Goal: Transaction & Acquisition: Book appointment/travel/reservation

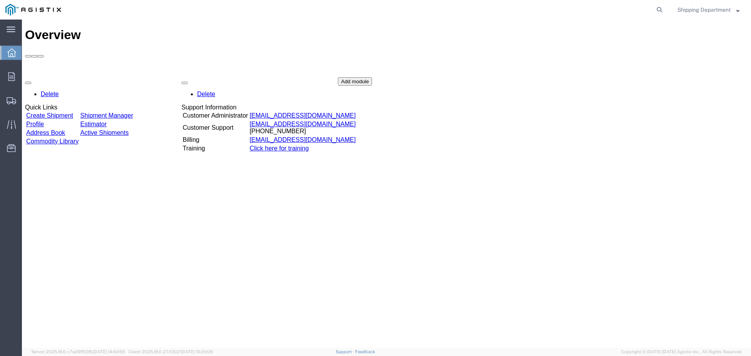
click at [137, 77] on div "Delete Quick Links Create Shipment Shipment Manager Profile Estimator Address B…" at bounding box center [386, 135] width 723 height 117
click at [122, 112] on link "Shipment Manager" at bounding box center [106, 115] width 53 height 7
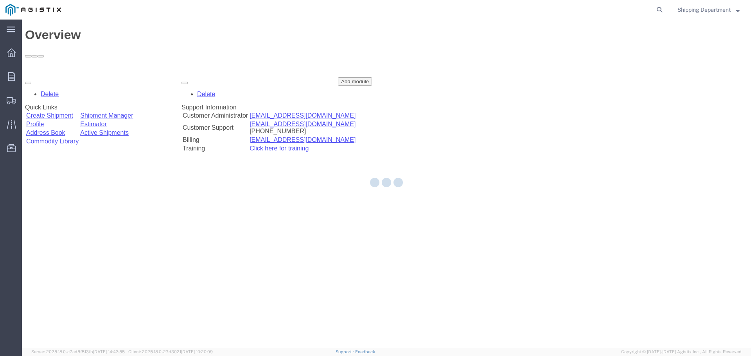
click at [122, 73] on div at bounding box center [386, 184] width 729 height 329
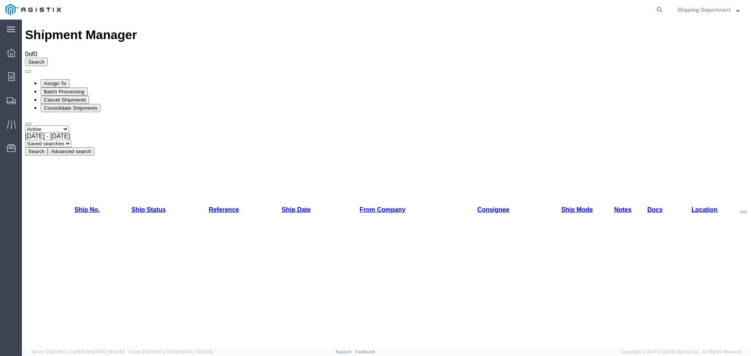
click at [69, 126] on select "Select status Active All Shipments Approved Booked Canceled Delivered Denied Ne…" at bounding box center [47, 129] width 44 height 7
select select "ALL"
click at [25, 126] on select "Select status Active All Shipments Approved Booked Canceled Delivered Denied Ne…" at bounding box center [47, 129] width 44 height 7
click at [48, 147] on button "Search" at bounding box center [36, 151] width 23 height 8
click at [8, 53] on icon at bounding box center [11, 53] width 9 height 9
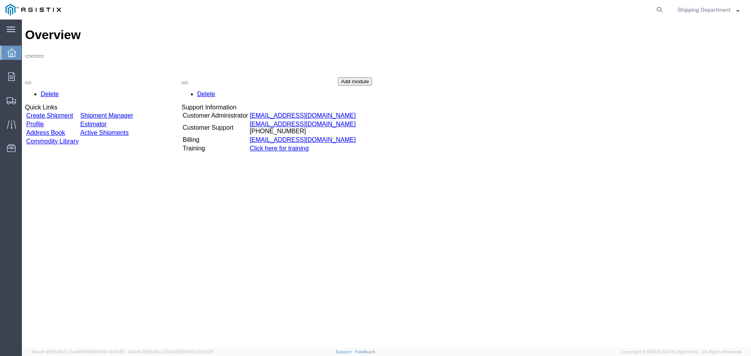
click at [55, 112] on link "Create Shipment" at bounding box center [49, 115] width 47 height 7
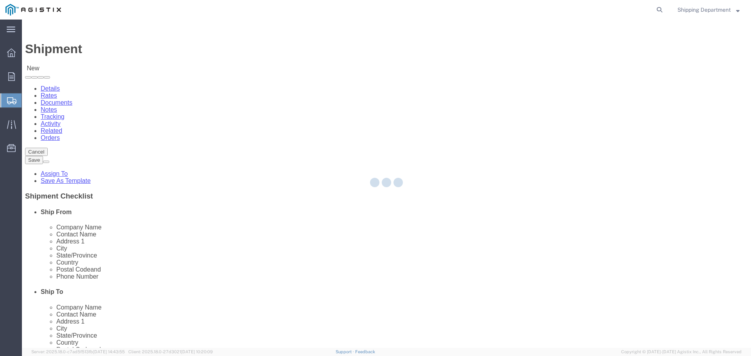
select select
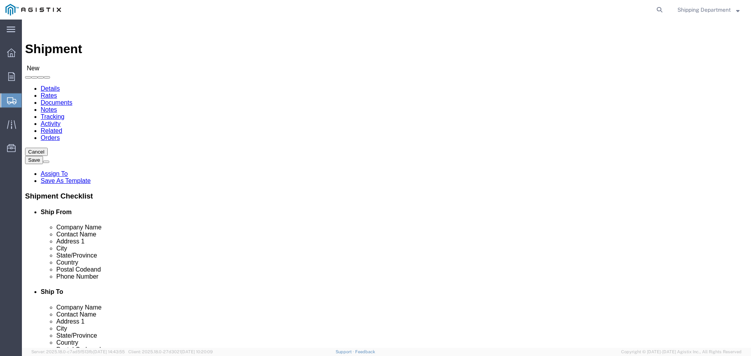
drag, startPoint x: 272, startPoint y: 115, endPoint x: 279, endPoint y: 110, distance: 8.4
click select "Select [PERSON_NAME] Manufacturing Co PG&E"
select select "9596"
click select "Select [PERSON_NAME] Manufacturing Co PG&E"
select select "PURCHORD"
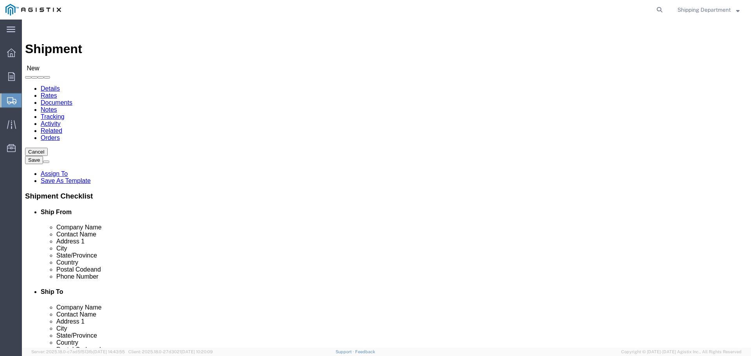
select select
click select "Select All Others [GEOGRAPHIC_DATA] [GEOGRAPHIC_DATA] [GEOGRAPHIC_DATA] [GEOGRA…"
select select "19745"
click select "Select All Others [GEOGRAPHIC_DATA] [GEOGRAPHIC_DATA] [GEOGRAPHIC_DATA] [GEOGRA…"
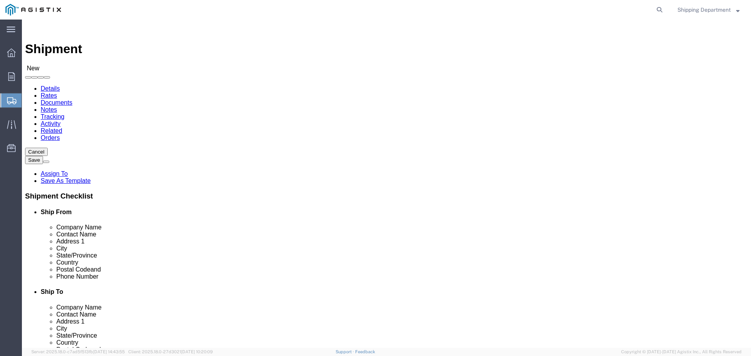
click span
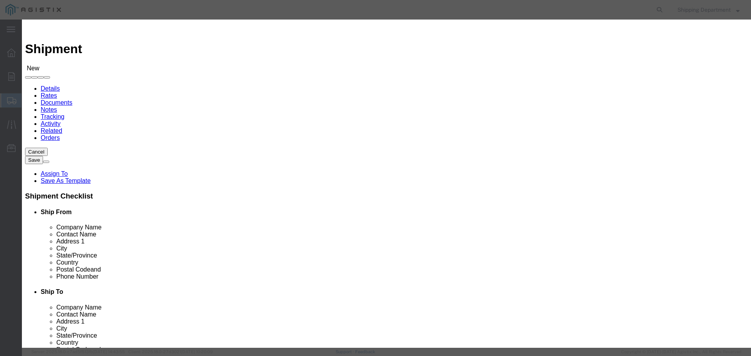
click link "Zip"
click button "Select"
select select
type input "[PERSON_NAME] MFG CO"
type input "[PERSON_NAME]"
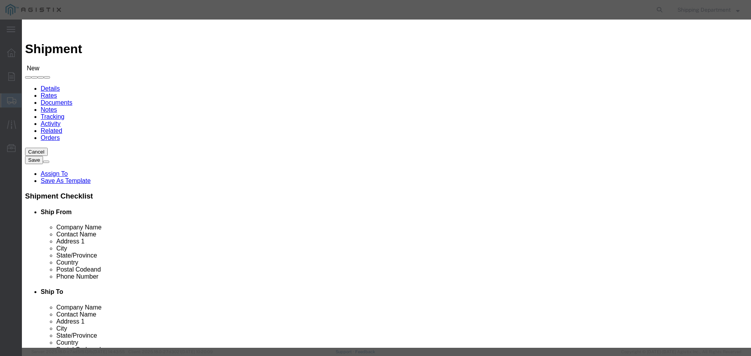
type input "2261 [PERSON_NAME] CT"
type input "[GEOGRAPHIC_DATA]"
type input "94565"
type input "5108563600"
select select "CA"
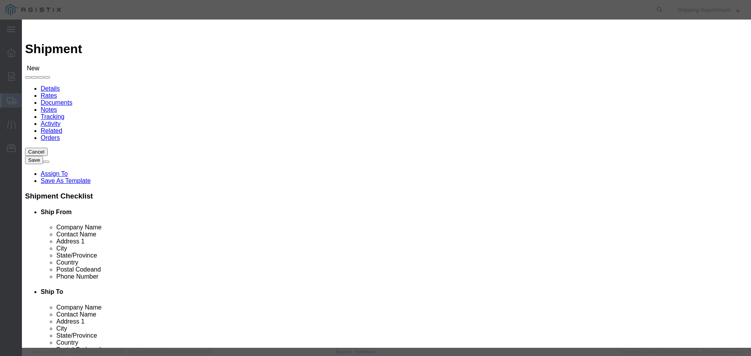
click button "Select"
select select
type input "PG&E - [GEOGRAPHIC_DATA]"
type input "RECEIVING DEPT"
type input "[STREET_ADDRESS]"
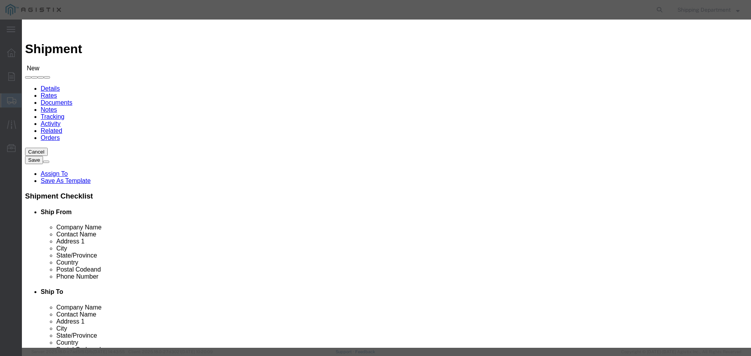
type input "[GEOGRAPHIC_DATA]"
type input "93725"
type input "5108563600"
select select "CA"
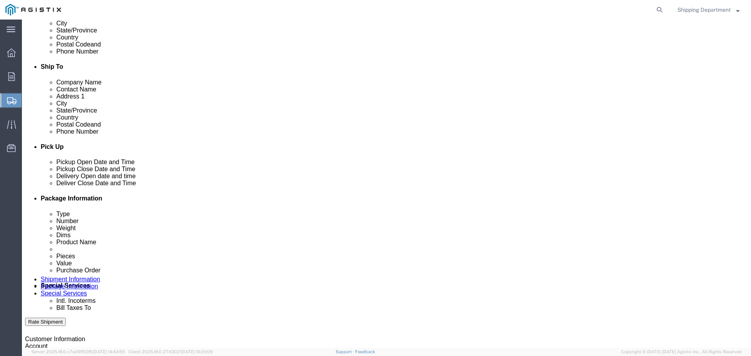
scroll to position [274, 0]
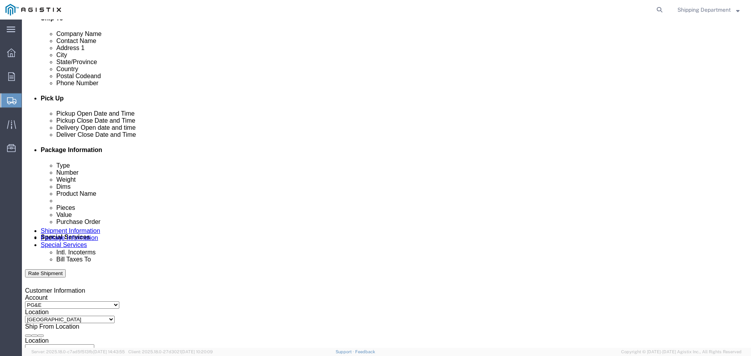
click div "[DATE] 12:00 PM"
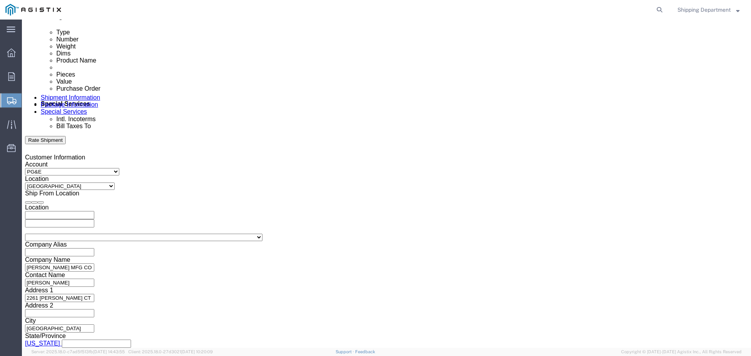
click input "12:00 PM"
click input "07:00 PM"
type input "7:00 AM"
click div "Open Time 7:00 AM [DATE] 12:00 PM - [DATE] 12:00 PM Cancel Apply"
click button "Apply"
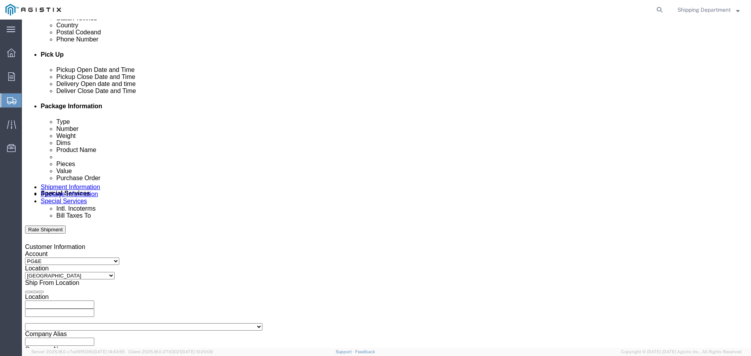
scroll to position [290, 0]
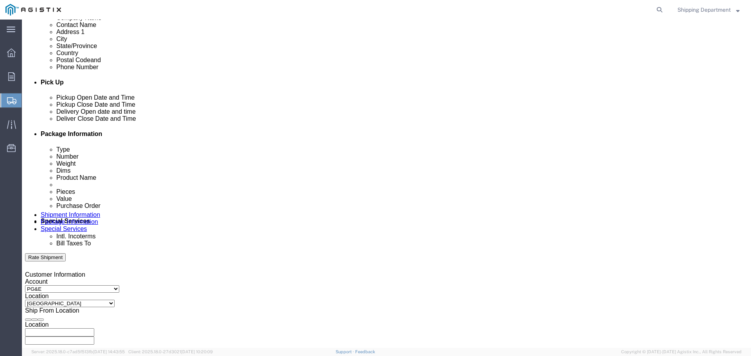
click div
click button "Apply"
click div
click button "Apply"
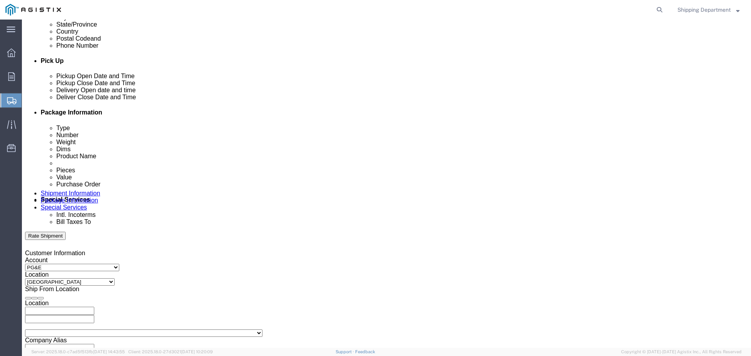
scroll to position [329, 0]
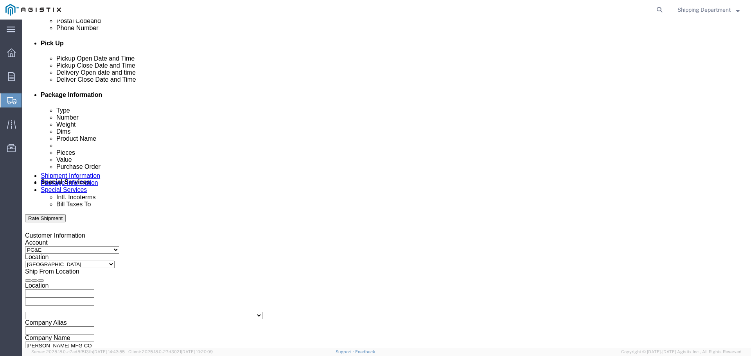
click input "text"
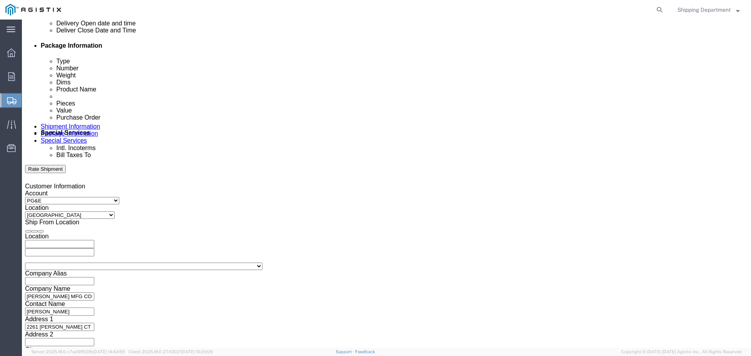
scroll to position [407, 0]
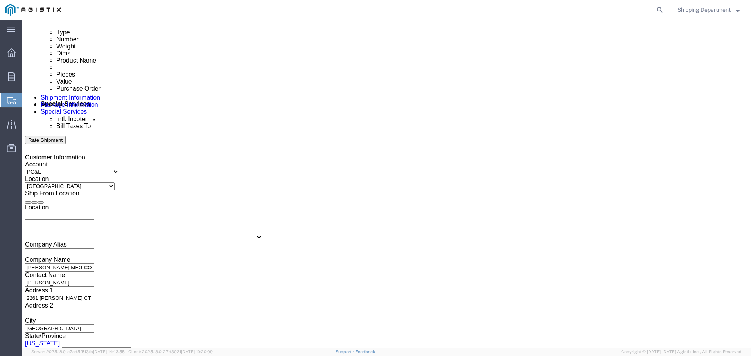
type input "3501413304"
click button "Continue"
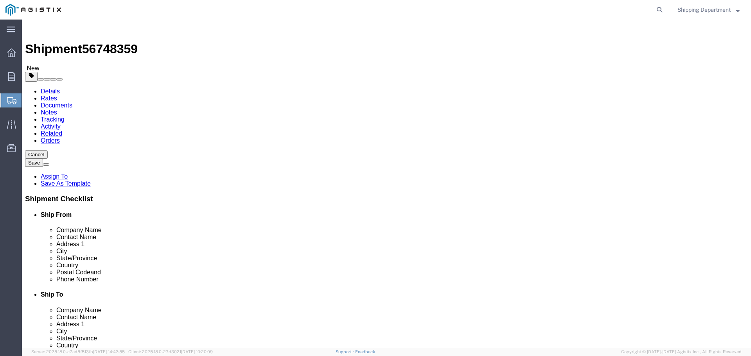
click select "Select Bulk Bundle(s) Cardboard Box(es) Carton(s) Crate(s) Drum(s) (Fiberboard)…"
select select "PONS"
click select "Select Bulk Bundle(s) Cardboard Box(es) Carton(s) Crate(s) Drum(s) (Fiberboard)…"
click input "1"
type input "10"
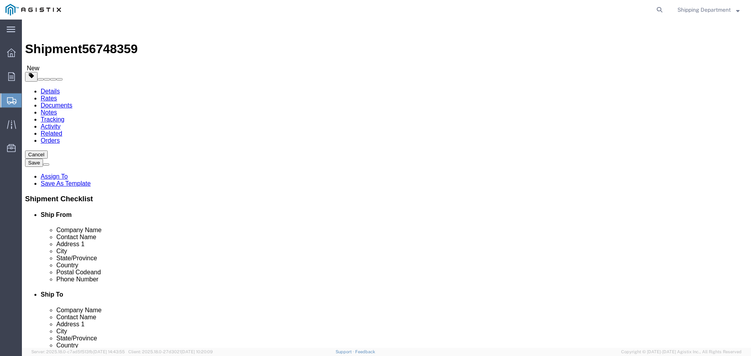
click input "text"
type input "96"
type input "48"
type input "58"
drag, startPoint x: 123, startPoint y: 197, endPoint x: 104, endPoint y: 197, distance: 18.4
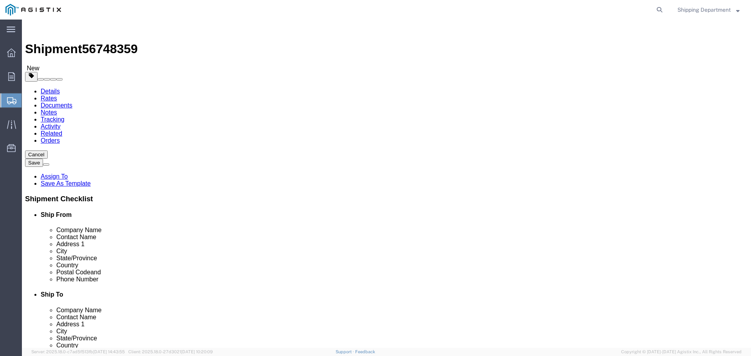
click div "0.00 Select kgs lbs"
type input "16000"
click link "Add Content"
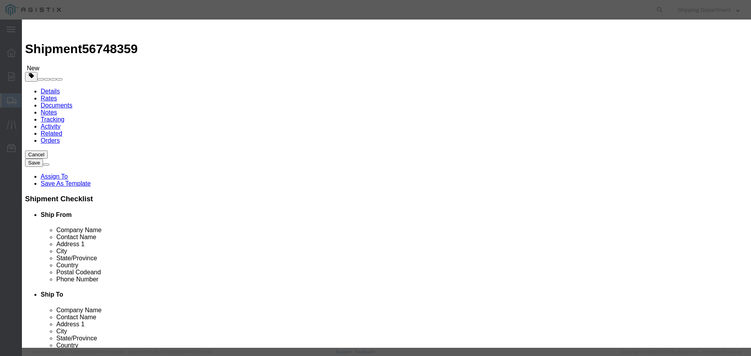
click input "text"
type input "fiberg"
click td "Name: ANTENNA COLLINEAR FIBERG LASS"
select select
select select "USD"
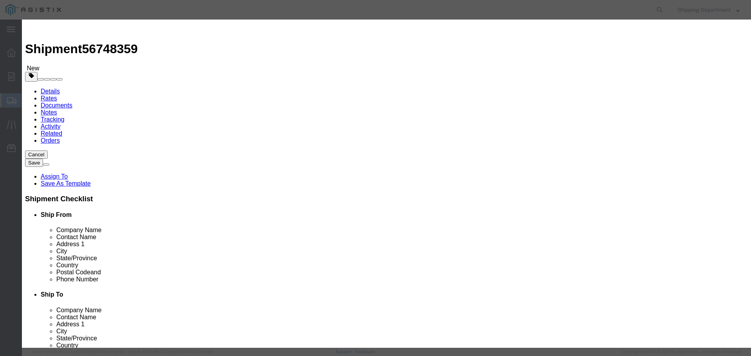
type input "ANTENNA COLLINEAR FIBERGLASS"
type input "D759917"
type input "ANTENNA COLLINEAR FIBERGLASS"
click input "text"
type input "420"
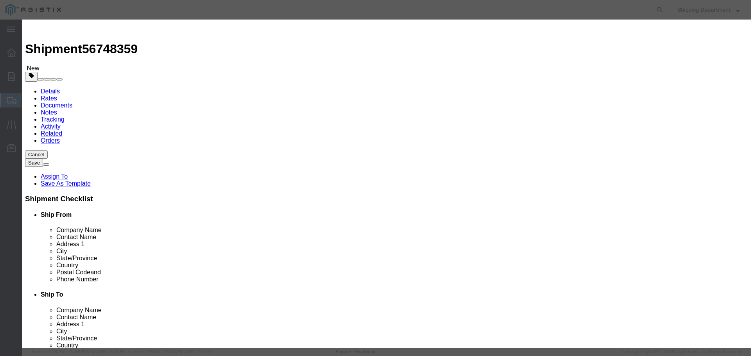
click input "text"
type input "1"
click select "Select 50 55 60 65 70 85 92.5 100 125 175 250 300 400"
select select "50"
click select "Select 50 55 60 65 70 85 92.5 100 125 175 250 300 400"
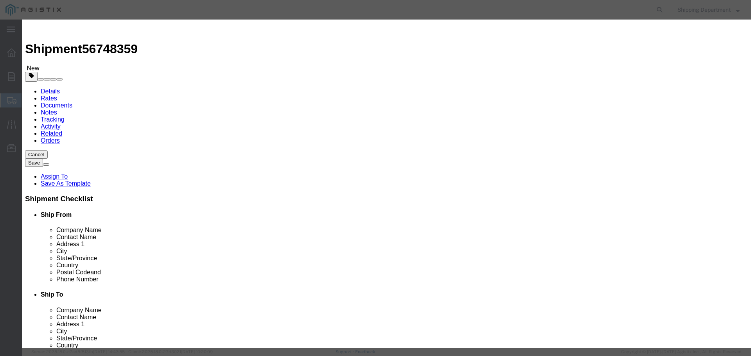
drag, startPoint x: 257, startPoint y: 142, endPoint x: 173, endPoint y: 135, distance: 83.6
click div "SKU D759917"
type input "m150591"
click td "Name: CROSSARM COMPOSITE TANGENT 8'"
select select
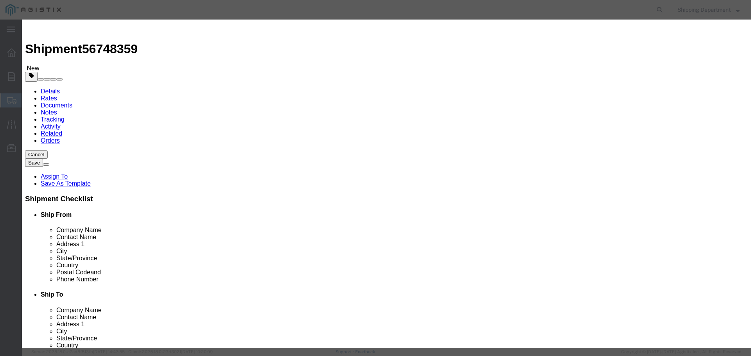
type input "CROSSARM COMPOSITE TANGENT 8'"
type input "M150591"
click input "text"
type input "1"
click select "Select 50 55 60 65 70 85 92.5 100 125 175 250 300 400"
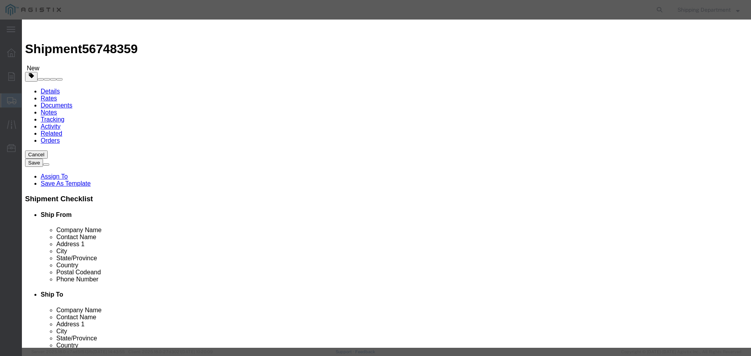
select select "50"
click select "Select 50 55 60 65 70 85 92.5 100 125 175 250 300 400"
click input "text"
type input "420"
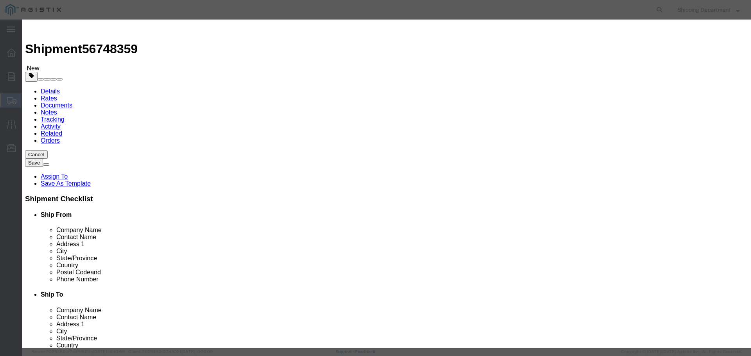
click button "Save & Close"
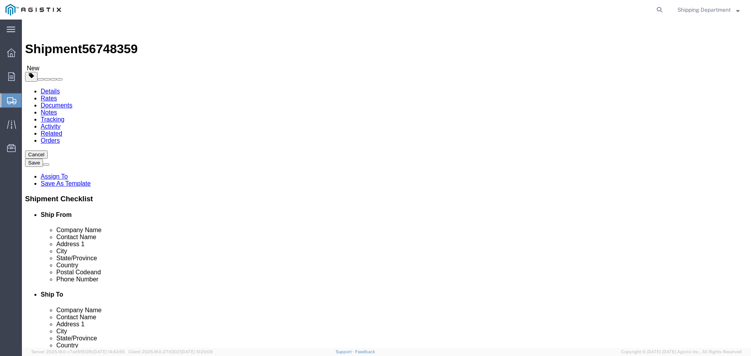
scroll to position [22, 0]
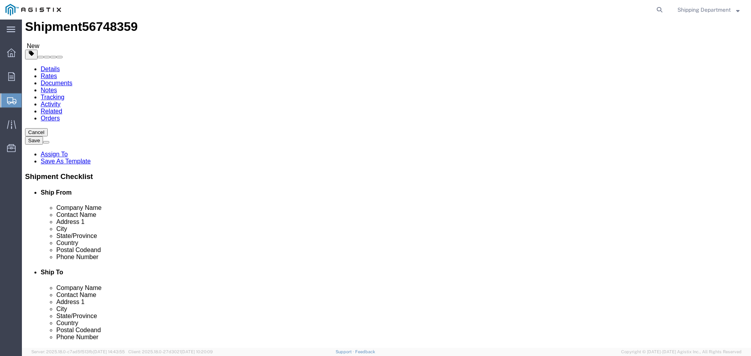
click link "Add Content"
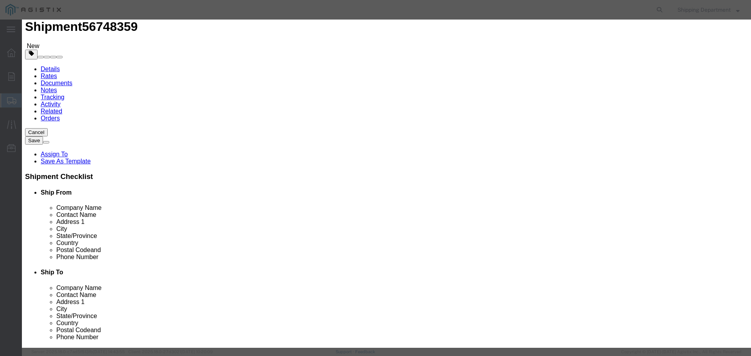
click input "text"
click button "Close"
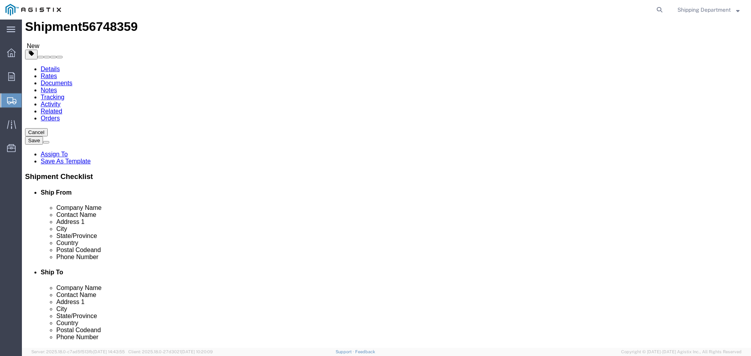
click button "Continue"
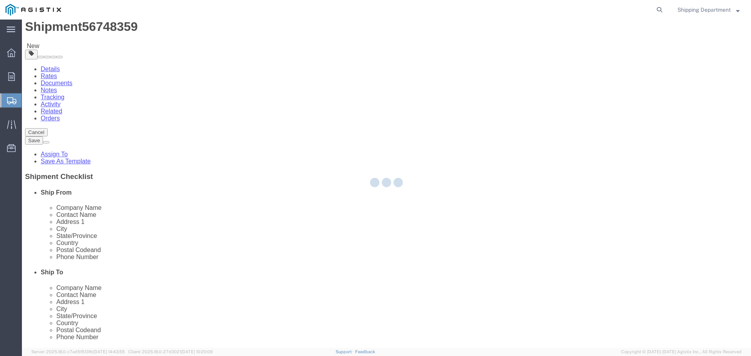
select select
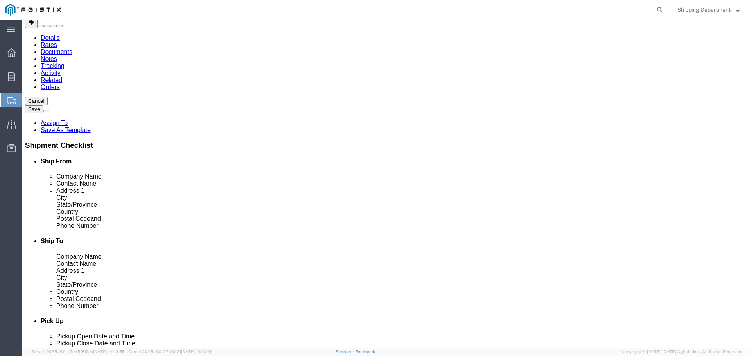
scroll to position [0, 0]
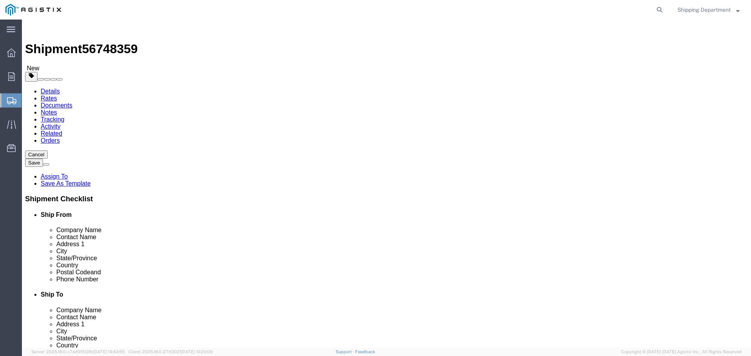
click button "Rate Shipment"
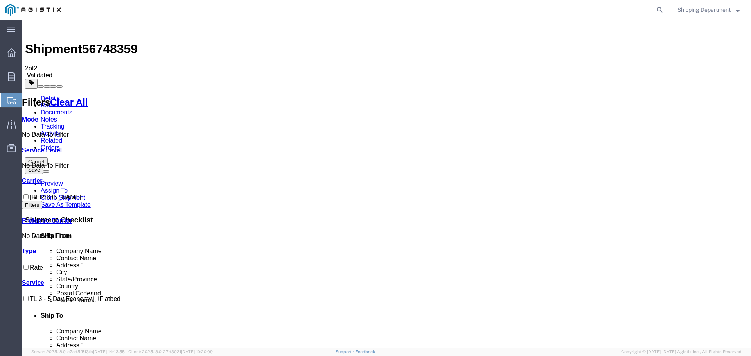
checkbox input "true"
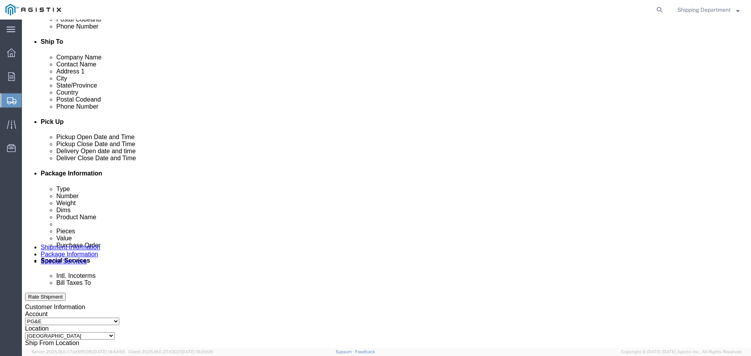
scroll to position [274, 0]
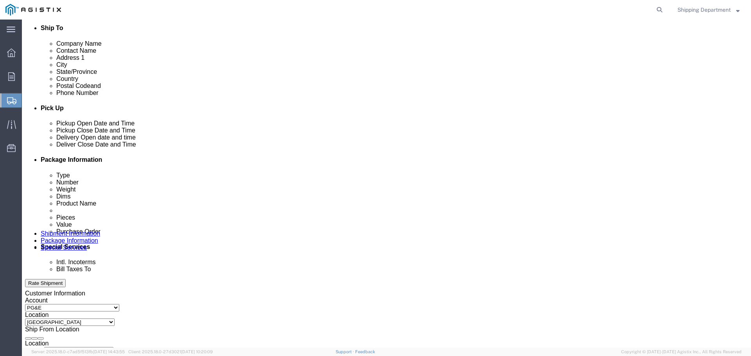
click div "[DATE] 7:00 AM"
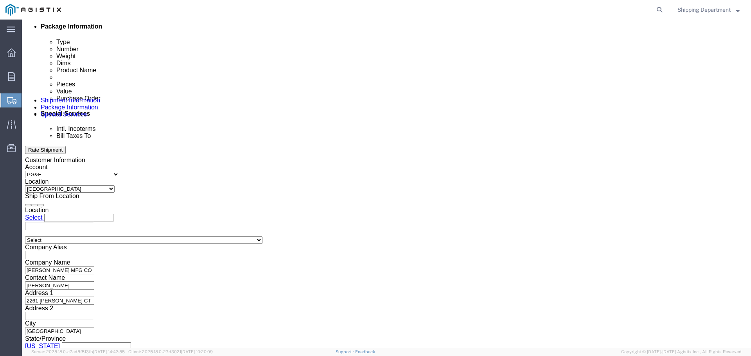
type input "8:00 AM"
click button "Apply"
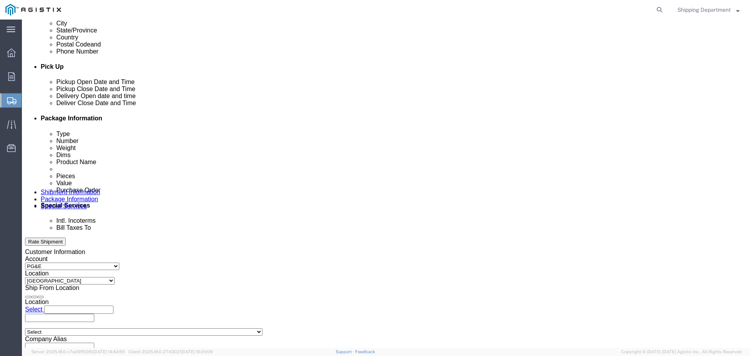
scroll to position [329, 0]
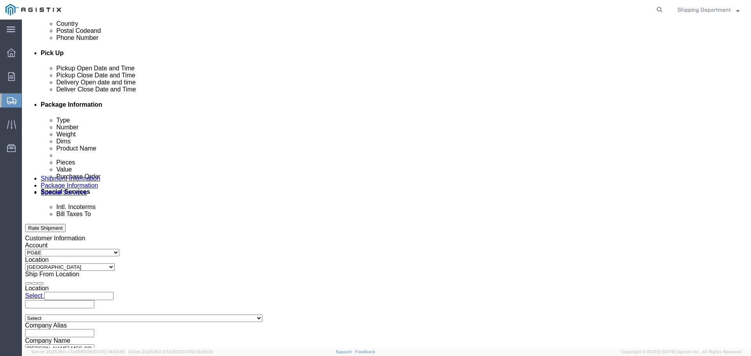
click input "3501413304"
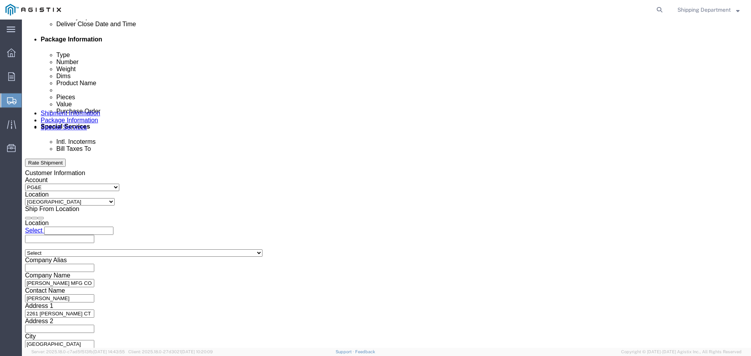
scroll to position [407, 0]
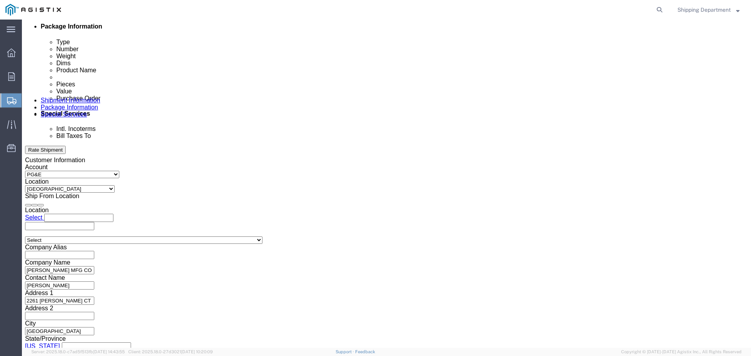
click button "Continue"
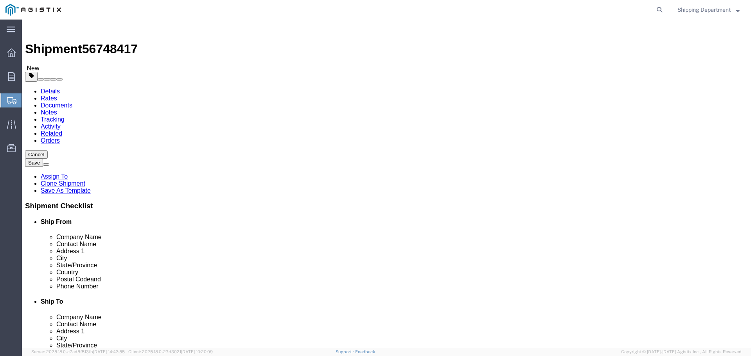
click button "Continue"
click button "Rate Shipment"
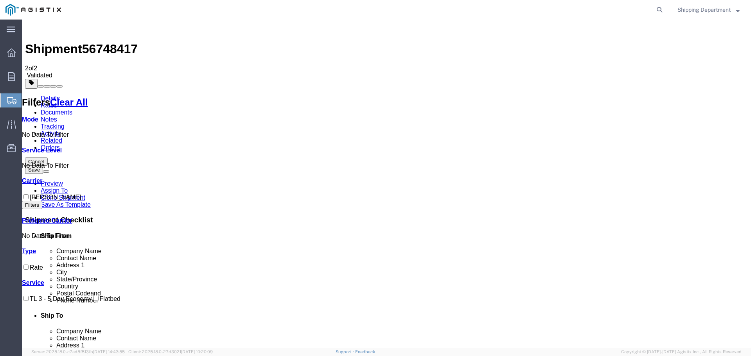
checkbox input "true"
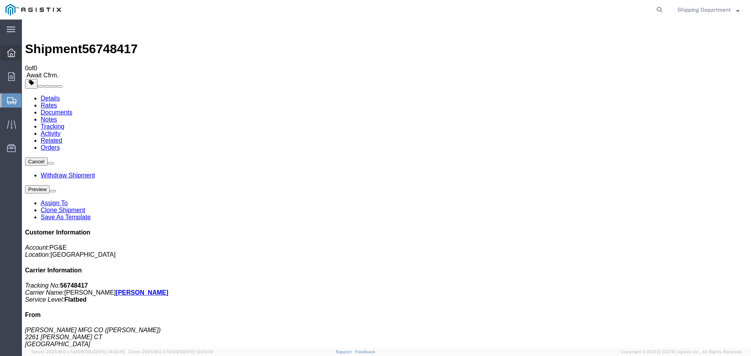
click at [12, 53] on icon at bounding box center [11, 53] width 9 height 9
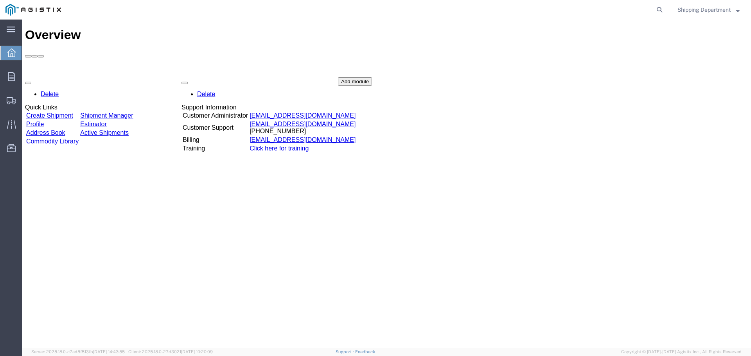
click at [73, 112] on link "Create Shipment" at bounding box center [49, 115] width 47 height 7
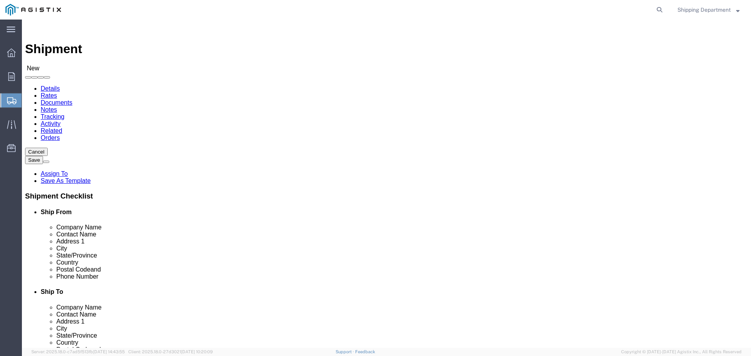
click select "Select [PERSON_NAME] Manufacturing Co PG&E"
select select "9596"
click select "Select [PERSON_NAME] Manufacturing Co PG&E"
select select "PURCHORD"
select select
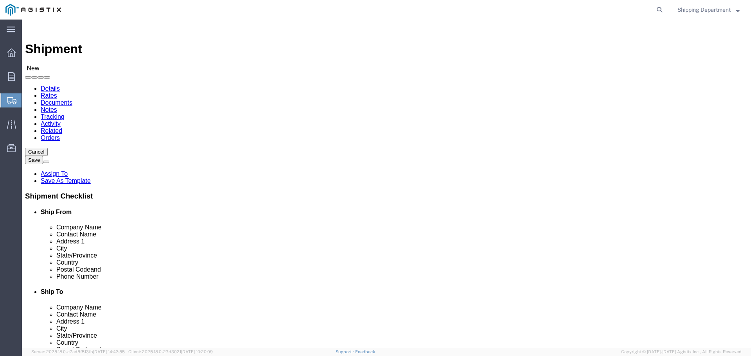
select select
click select "Select All Others [GEOGRAPHIC_DATA] [GEOGRAPHIC_DATA] [GEOGRAPHIC_DATA] [GEOGRA…"
select select "19740"
click select "Select All Others [GEOGRAPHIC_DATA] [GEOGRAPHIC_DATA] [GEOGRAPHIC_DATA] [GEOGRA…"
click span
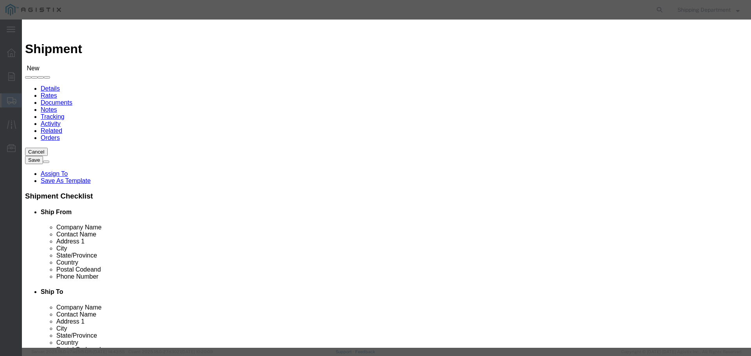
click link "Zip"
click button "Select"
select select
type input "[PERSON_NAME] MFG CO"
type input "[PERSON_NAME]"
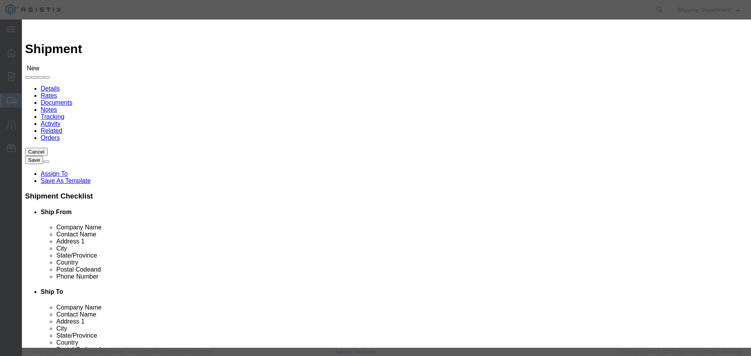
type input "[STREET_ADDRESS]"
type input "[GEOGRAPHIC_DATA],"
type input "95828"
type input "[PHONE_NUMBER]"
click button "Select"
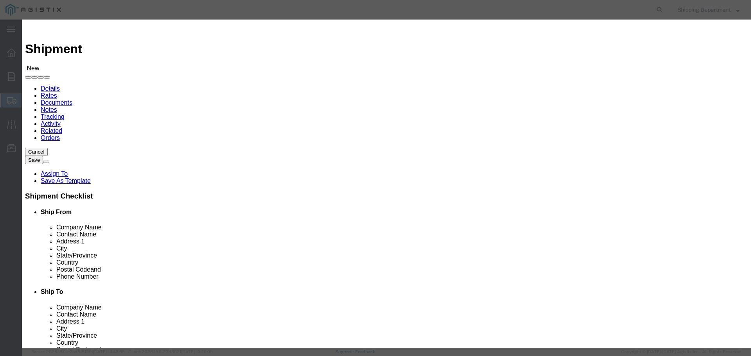
select select
type input "PG&E - FREMONT DC"
type input "RECEIVING DEPT"
type input "[STREET_ADDRESS][PERSON_NAME]"
type input "FREMONT"
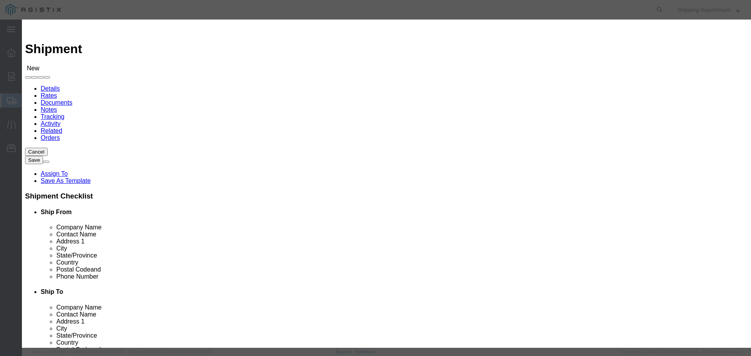
type input "94538"
type input "5108563600"
select select "CA"
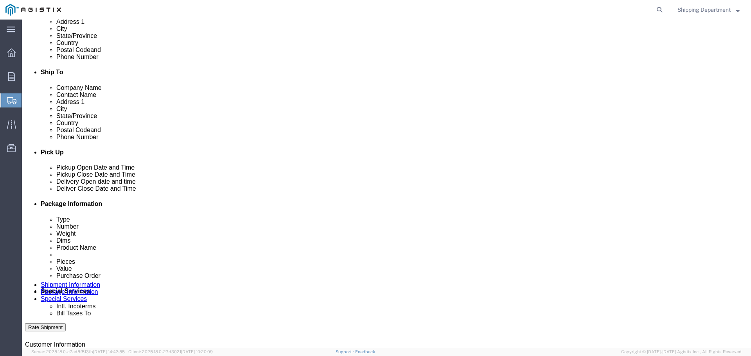
scroll to position [235, 0]
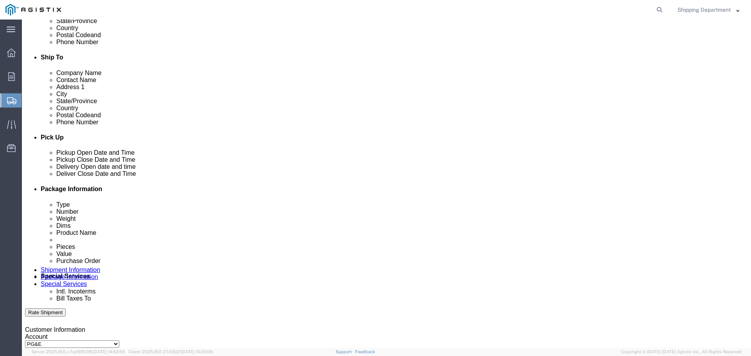
click div "[DATE] 1:00 PM"
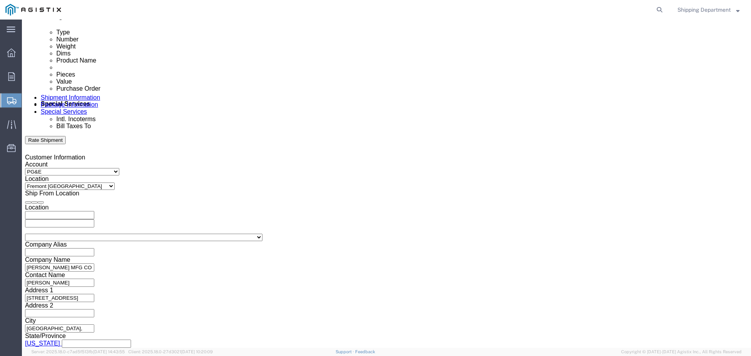
click input "1:00 PM"
click input "7:00 PM"
type input "7:00 AM"
click button "Apply"
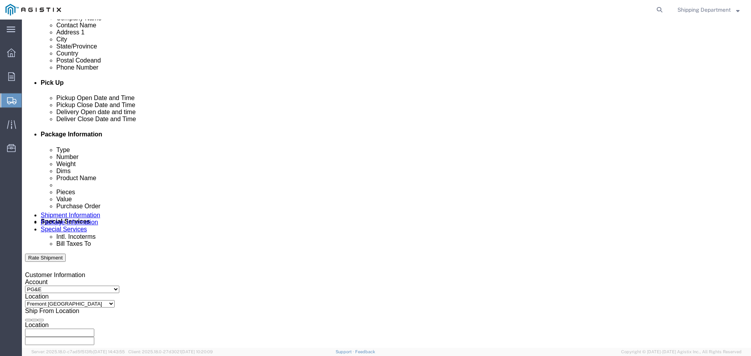
scroll to position [290, 0]
click div
click button "Apply"
click div
click div "Close Time 10:00 AM [DATE] 10:00 AM - [DATE] 10:00 AM Cancel Apply"
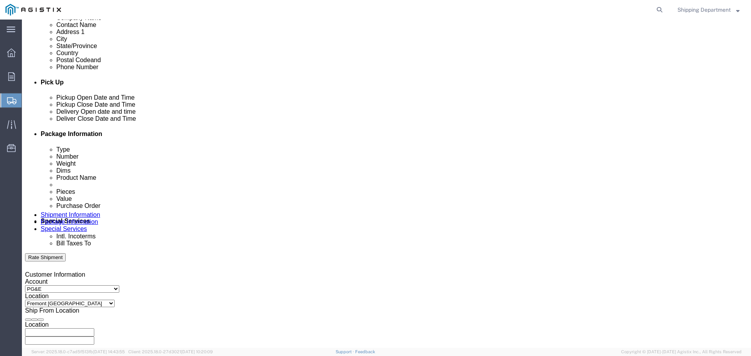
click button "Apply"
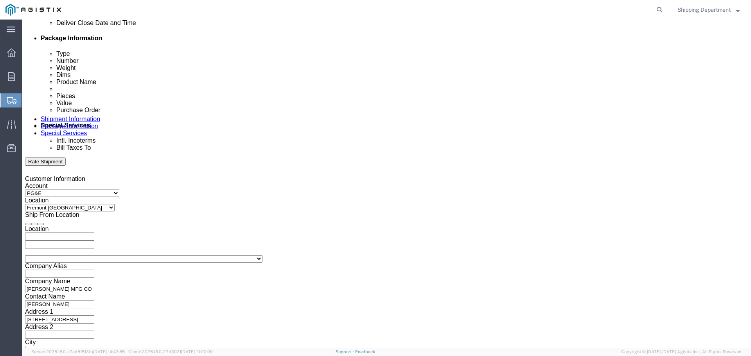
scroll to position [407, 0]
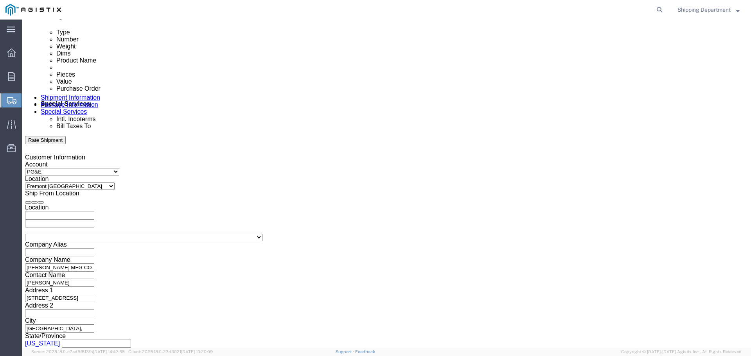
click input "text"
type input "3501410630"
click select "Select Account Type Activity ID Airline Appointment Number ASN Batch Request # …"
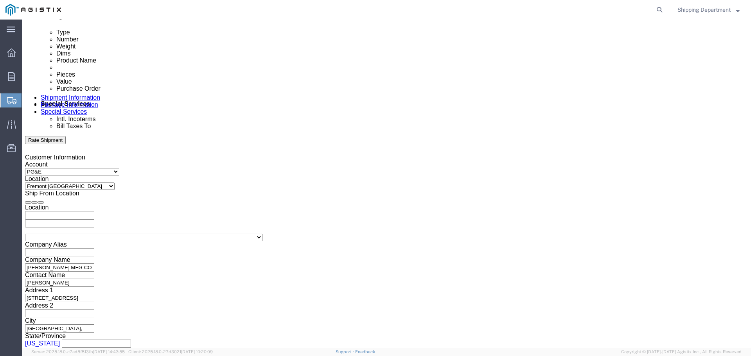
select select "PURCHORD"
click select "Select Account Type Activity ID Airline Appointment Number ASN Batch Request # …"
click input "text"
type input "3501415553"
click button "Continue"
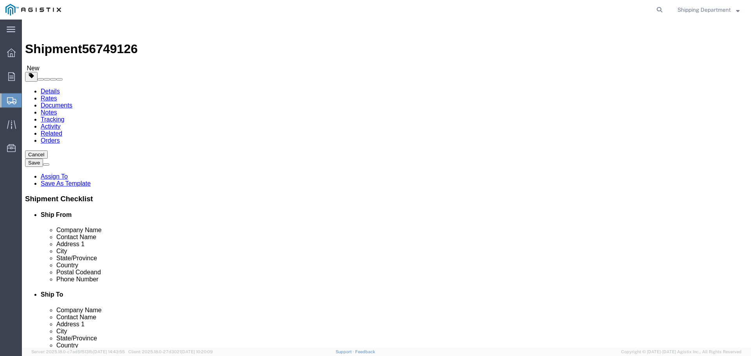
click select "Select Bulk Bundle(s) Cardboard Box(es) Carton(s) Crate(s) Drum(s) (Fiberboard)…"
select select "PONS"
click select "Select Bulk Bundle(s) Cardboard Box(es) Carton(s) Crate(s) Drum(s) (Fiberboard)…"
click input "1"
type input "10"
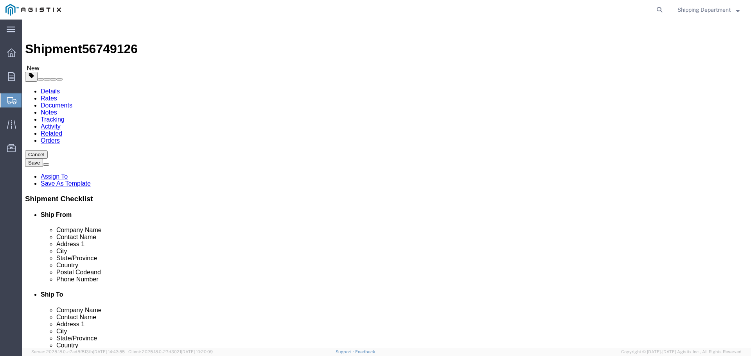
click input "text"
type input "96"
type input "48"
type input "58"
drag, startPoint x: 127, startPoint y: 199, endPoint x: 82, endPoint y: 198, distance: 45.0
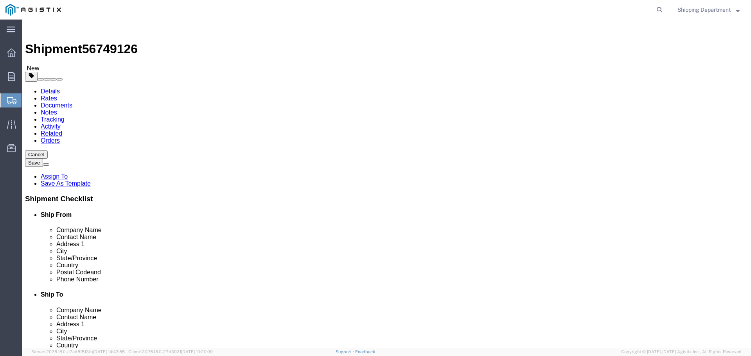
click div "Weight Total weight of packages in pounds or kilograms 0.00 Select kgs lbs Ship…"
type input "15000"
click link "Add Content"
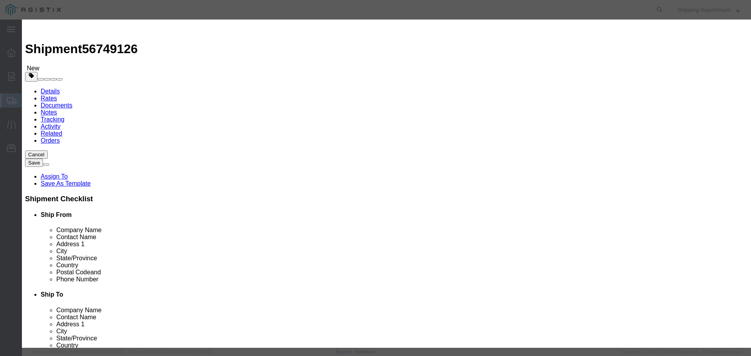
click input "text"
type input "fibergl"
click td "Name: ANGLE 3"X3"X1/4" FIBERGL ASS"
select select
select select "USD"
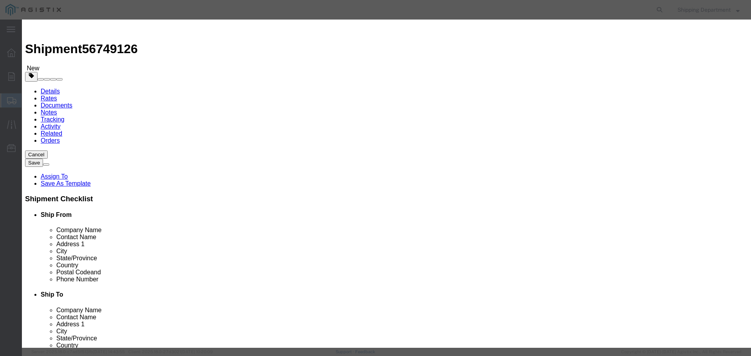
type input "ANGLE 3"X3"X1/4" FIBERGLASS"
type input "D757506"
type input "ANGLE 3"X3"X1/4" FIBERGLASS"
click input "text"
type input "420"
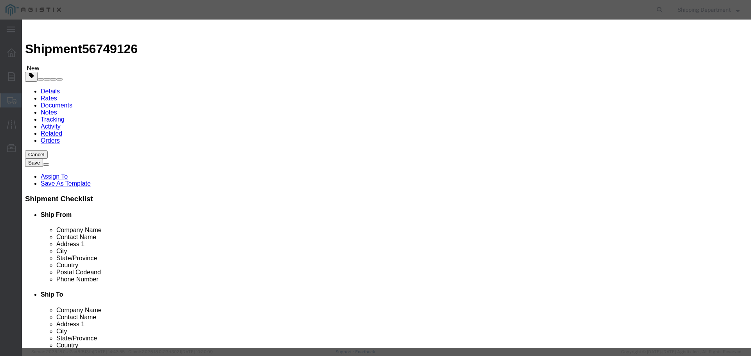
click input "text"
type input "1"
click select "Select 50 55 60 65 70 85 92.5 100 125 175 250 300 400"
select select "50"
click select "Select 50 55 60 65 70 85 92.5 100 125 175 250 300 400"
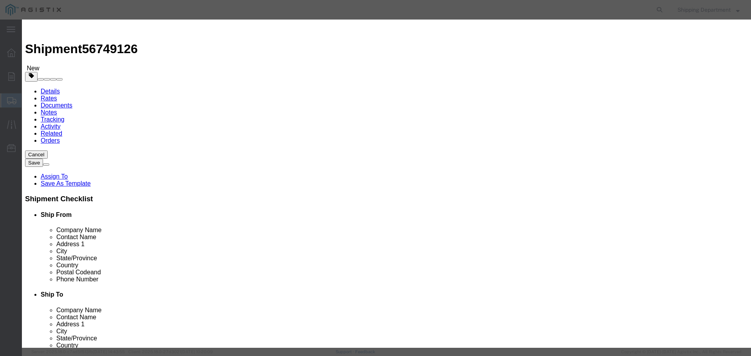
drag, startPoint x: 287, startPoint y: 144, endPoint x: 104, endPoint y: 125, distance: 183.6
click div "Add content Commodity library Product Name ANGLE 3"X3"X1/4" FIBERGLASS fibergl …"
type input "m150592"
click td "Name: CROSSARM COMPOSITE TANGENT 9'"
select select
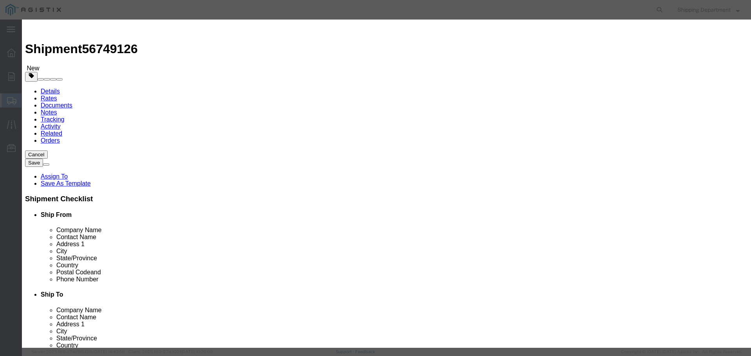
type input "CROSSARM COMPOSITE TANGENT 9'"
type input "M150592"
click input "text"
type input "420"
click input "text"
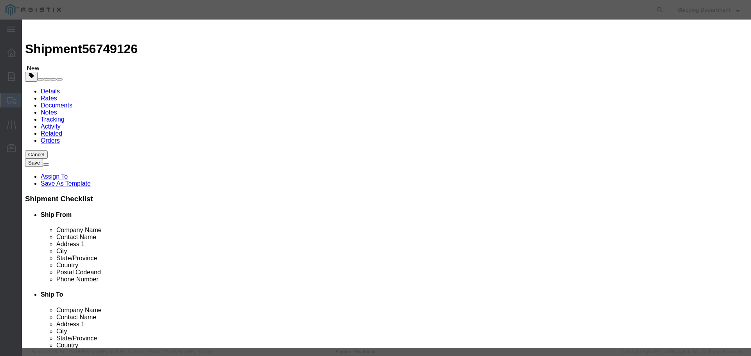
type input "1"
click select "Select 50 55 60 65 70 85 92.5 100 125 175 250 300 400"
select select "50"
click select "Select 50 55 60 65 70 85 92.5 100 125 175 250 300 400"
click button "Save & Close"
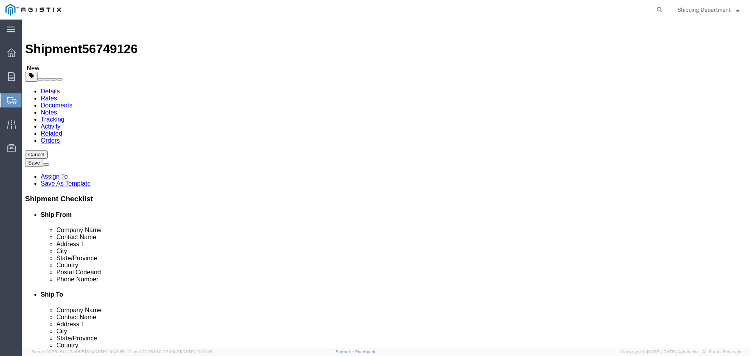
click button "Continue"
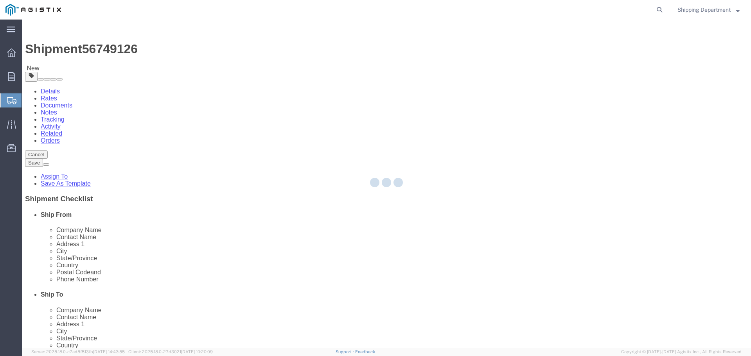
select select
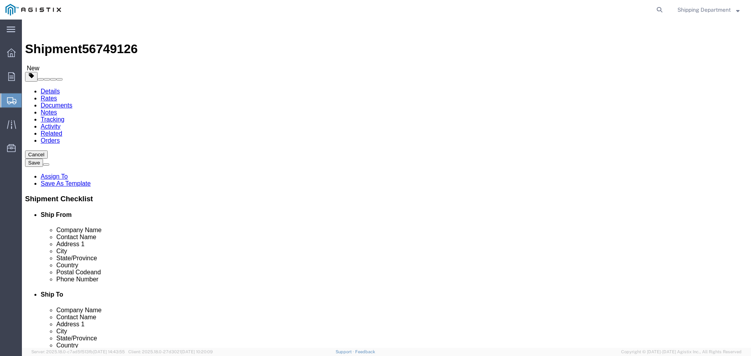
click button "Rate Shipment"
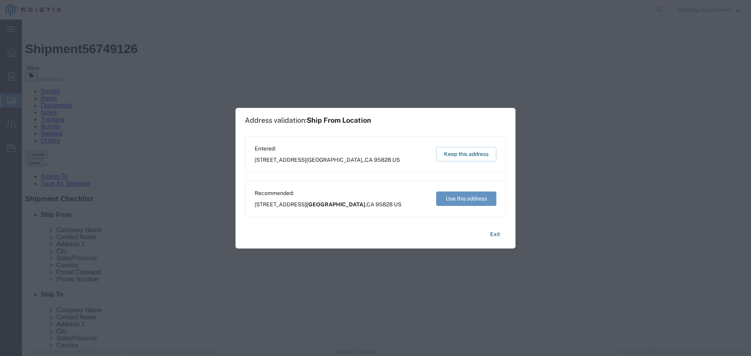
click at [270, 198] on div "Recommended: [STREET_ADDRESS]" at bounding box center [328, 199] width 147 height 20
click at [465, 199] on button "Use this address" at bounding box center [466, 199] width 60 height 14
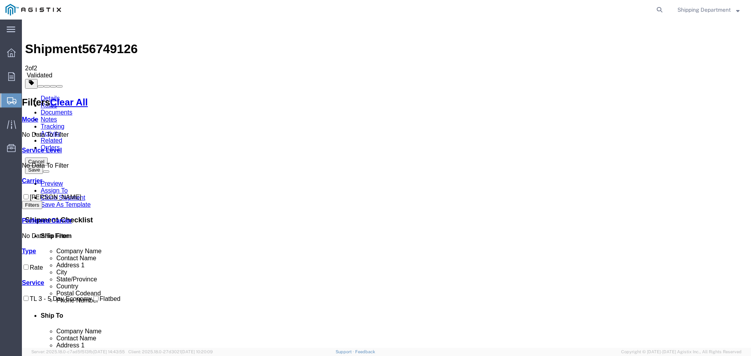
checkbox input "true"
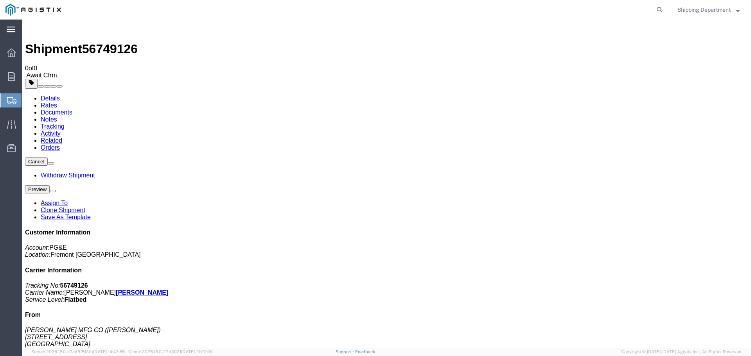
click at [11, 29] on icon at bounding box center [11, 30] width 9 height 6
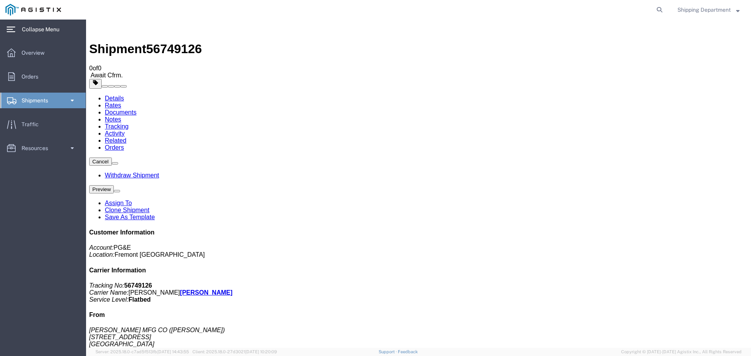
click at [11, 29] on icon at bounding box center [11, 30] width 9 height 6
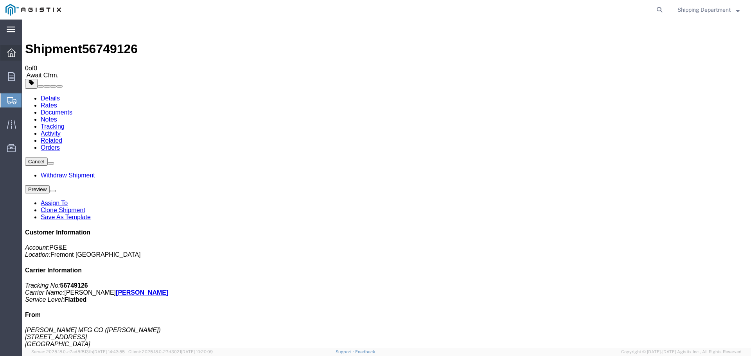
click at [5, 53] on div at bounding box center [11, 53] width 22 height 16
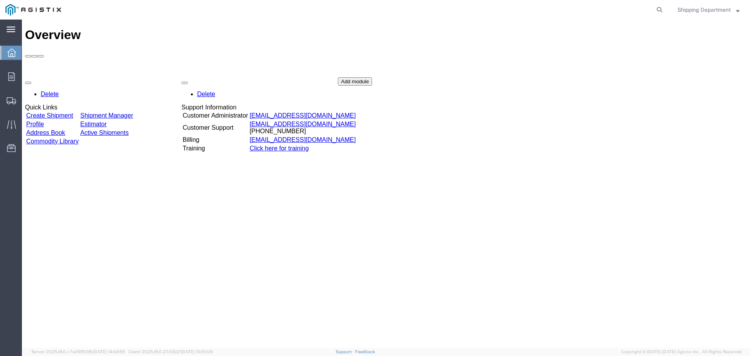
click at [73, 112] on link "Create Shipment" at bounding box center [49, 115] width 47 height 7
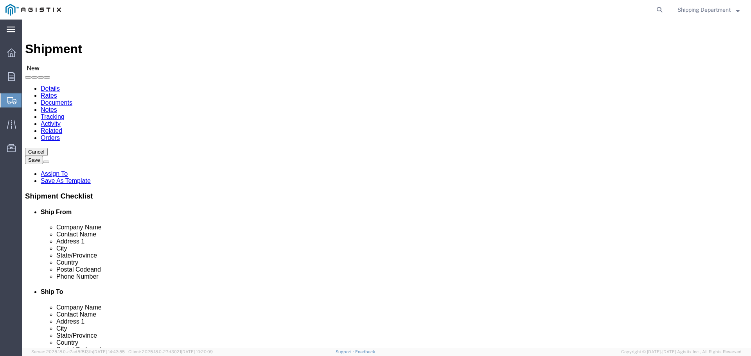
click select "Select [PERSON_NAME] Manufacturing Co PG&E"
select select "9596"
click select "Select [PERSON_NAME] Manufacturing Co PG&E"
select select "PURCHORD"
select select
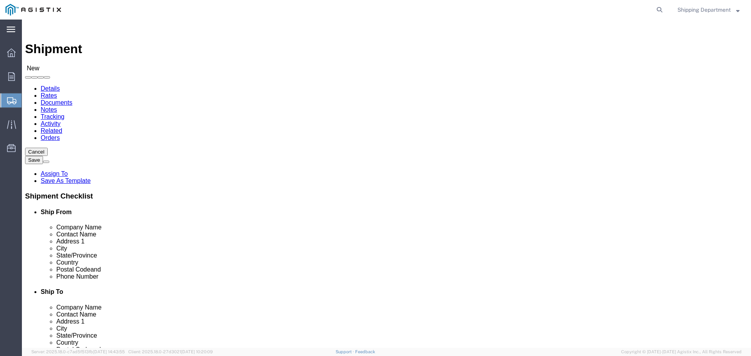
select select
click select "Select All Others [GEOGRAPHIC_DATA] [GEOGRAPHIC_DATA] [GEOGRAPHIC_DATA] [GEOGRA…"
select select "19740"
click select "Select All Others [GEOGRAPHIC_DATA] [GEOGRAPHIC_DATA] [GEOGRAPHIC_DATA] [GEOGRA…"
click span
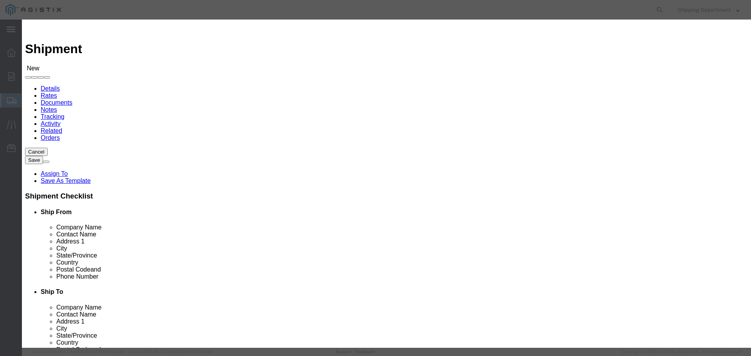
click link "Zip"
drag, startPoint x: 302, startPoint y: 112, endPoint x: 296, endPoint y: 42, distance: 69.9
click div "ALL A B C D E F G H I J K L M N O P Q R S T U V W X Y Z"
click button "Select"
select select
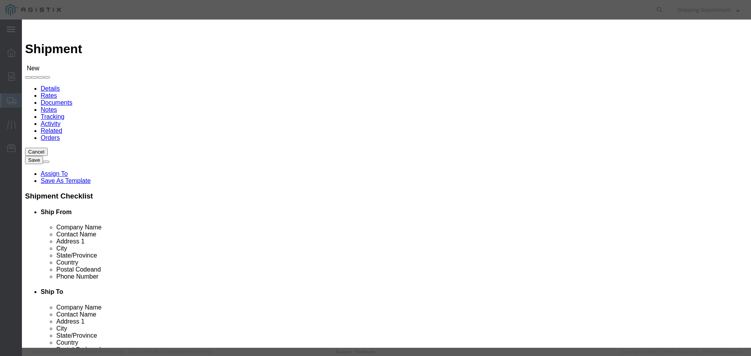
type input "PG&E - FREMONT DC"
type input "RECEIVING DEPT"
type input "[STREET_ADDRESS][PERSON_NAME]"
type input "FREMONT"
type input "94538"
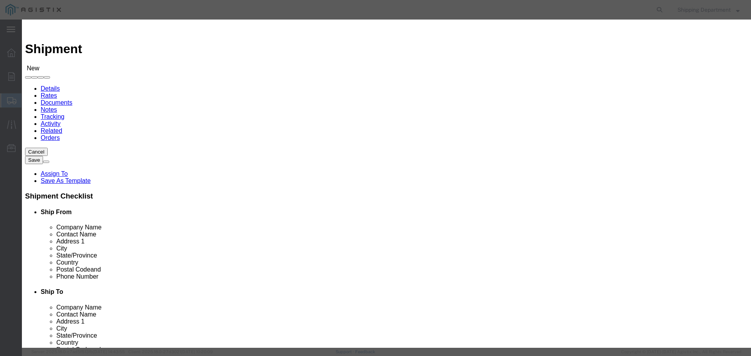
type input "5108563600"
select select "CA"
click button "Select"
select select
type input "PG&E - FREMONT DC"
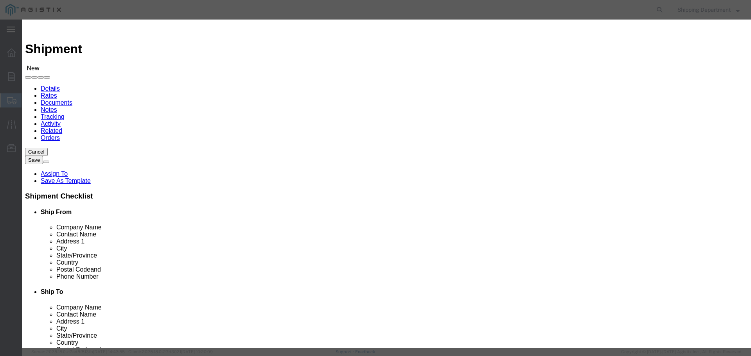
type input "RECEIVING DEPT"
type input "[STREET_ADDRESS][PERSON_NAME]"
type input "FREMONT"
type input "94538"
type input "5108563600"
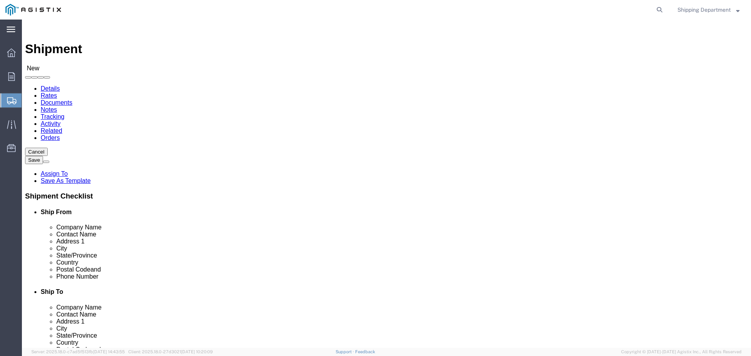
select select "CA"
click div "Shipment New"
click img
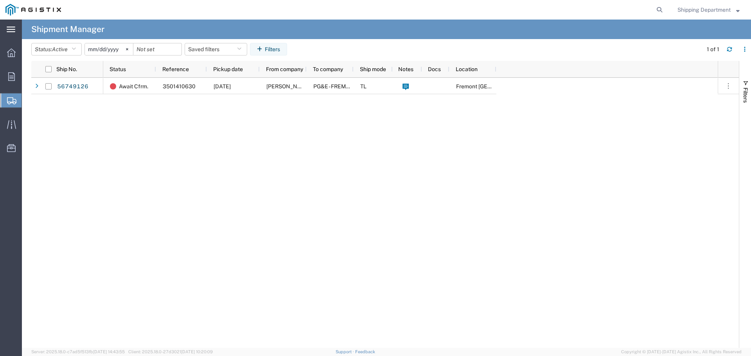
click at [8, 30] on icon at bounding box center [11, 30] width 9 height 6
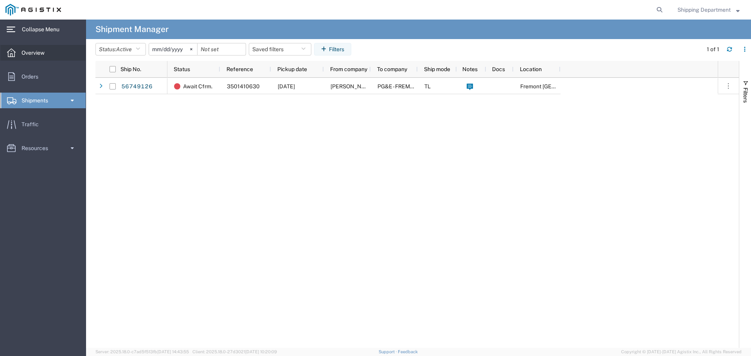
click at [27, 58] on span "Overview" at bounding box center [36, 53] width 29 height 16
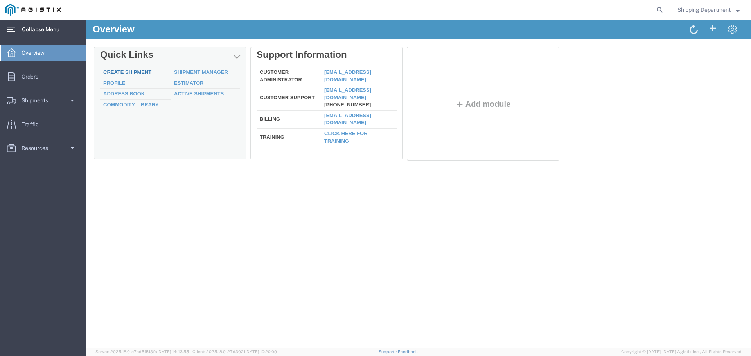
click at [148, 75] on link "Create Shipment" at bounding box center [127, 72] width 48 height 6
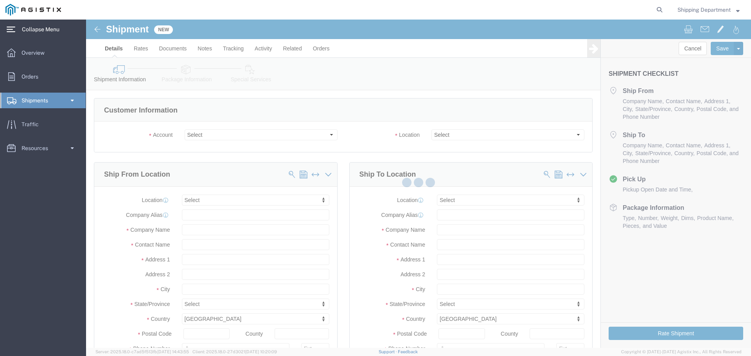
select select
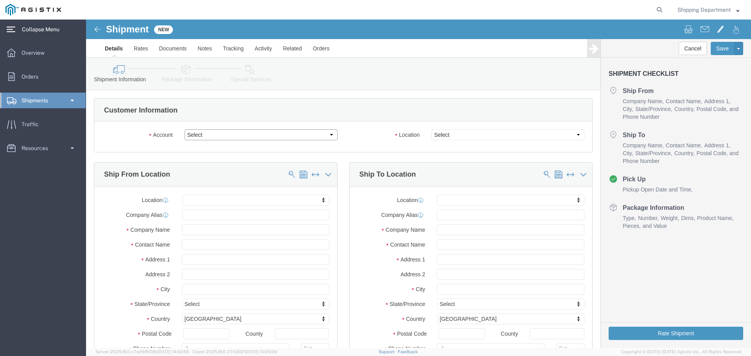
click select "Select [PERSON_NAME] Manufacturing Co PG&E"
select select "9596"
click select "Select [PERSON_NAME] Manufacturing Co PG&E"
select select "PURCHORD"
select select
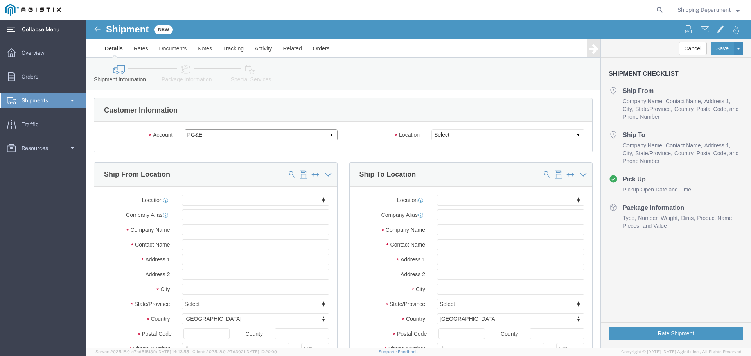
select select
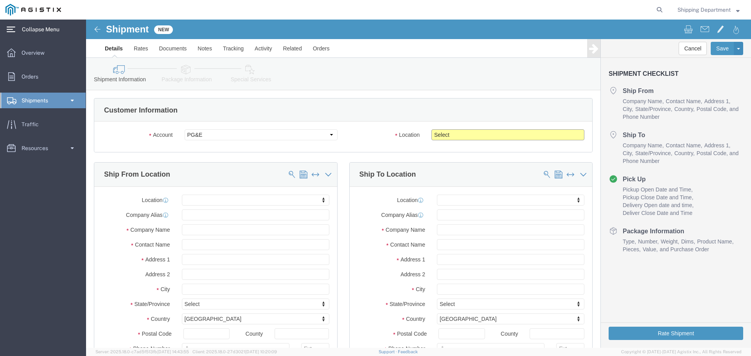
click select "Select All Others [GEOGRAPHIC_DATA] [GEOGRAPHIC_DATA] [GEOGRAPHIC_DATA] [GEOGRA…"
select select "19740"
click select "Select All Others [GEOGRAPHIC_DATA] [GEOGRAPHIC_DATA] [GEOGRAPHIC_DATA] [GEOGRA…"
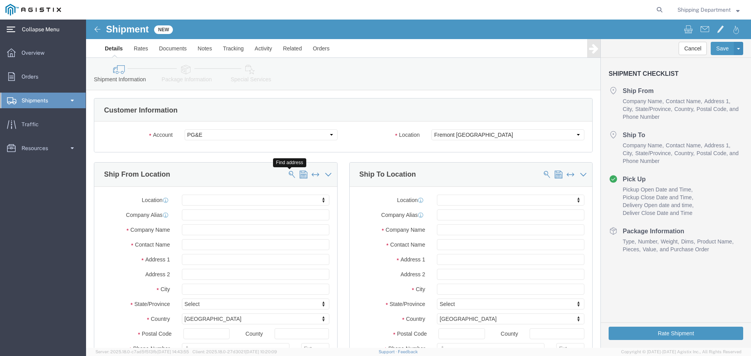
click span
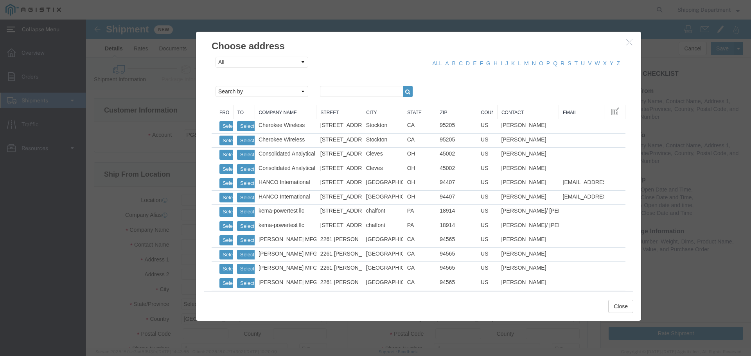
click link "Zip"
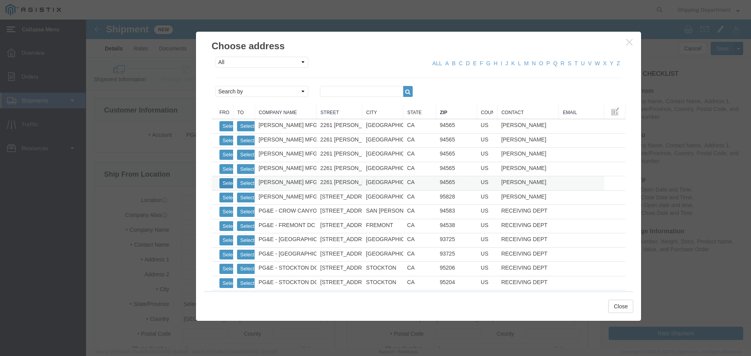
click button "Select"
select select
type input "[PERSON_NAME] MFG CO"
type input "[PERSON_NAME]"
type input "2261 [PERSON_NAME] CT"
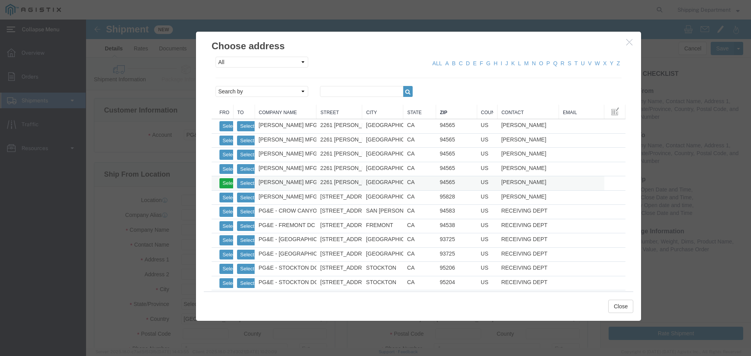
type input "[GEOGRAPHIC_DATA]"
type input "94565"
type input "5108563600"
select select "CA"
click button "Select"
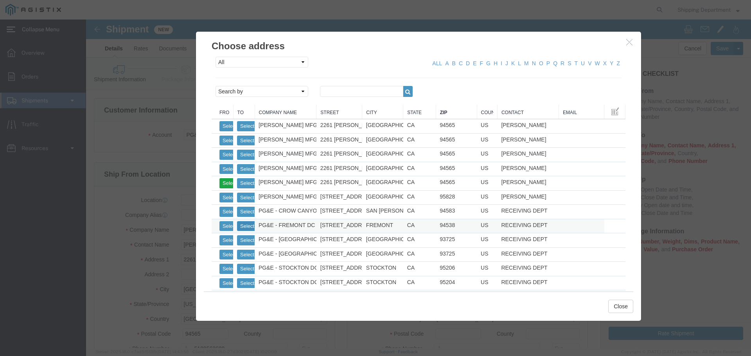
select select
type input "PG&E - FREMONT DC"
type input "RECEIVING DEPT"
type input "[STREET_ADDRESS][PERSON_NAME]"
type input "FREMONT"
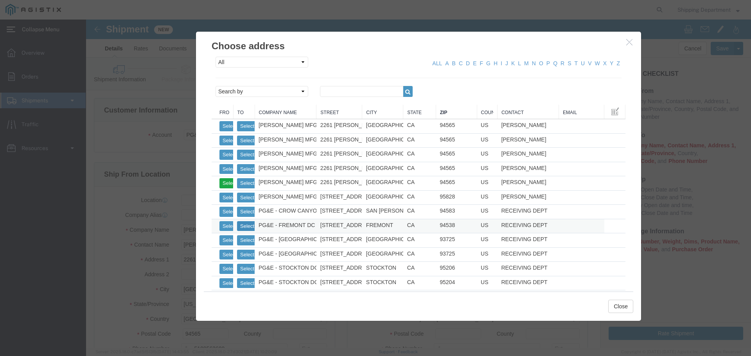
type input "94538"
type input "5108563600"
select select "CA"
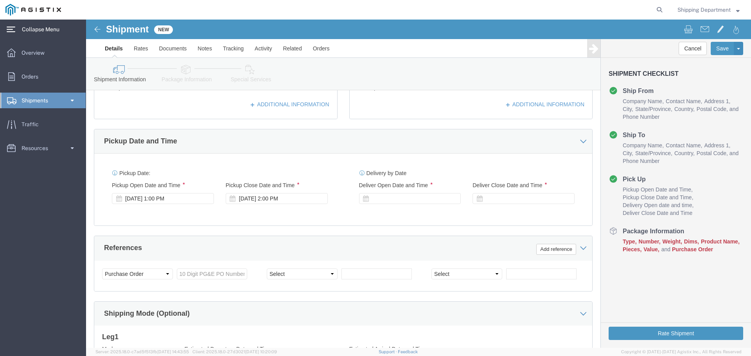
scroll to position [313, 0]
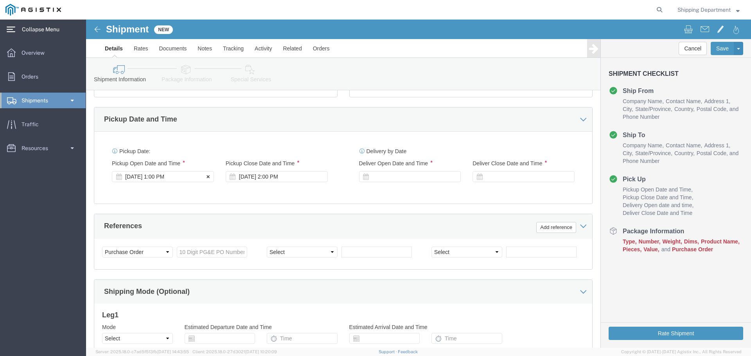
click div "[DATE] 1:00 PM"
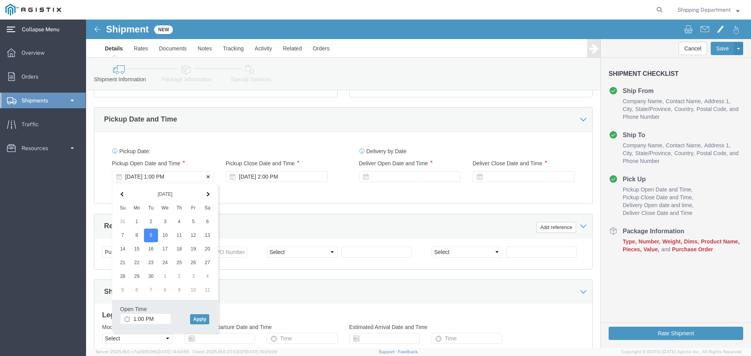
click div "[DATE] 1:00 PM"
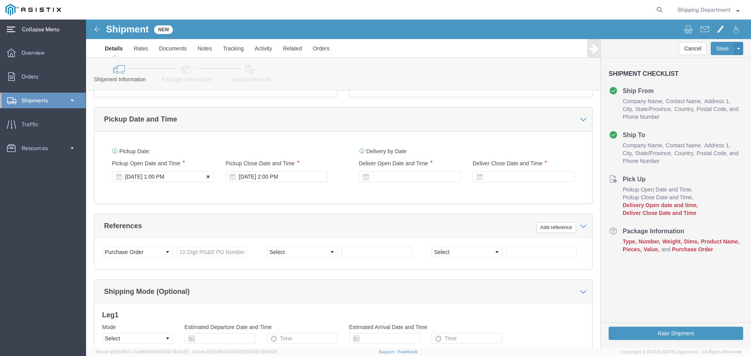
click icon
drag, startPoint x: 110, startPoint y: 160, endPoint x: 104, endPoint y: 159, distance: 6.7
click div
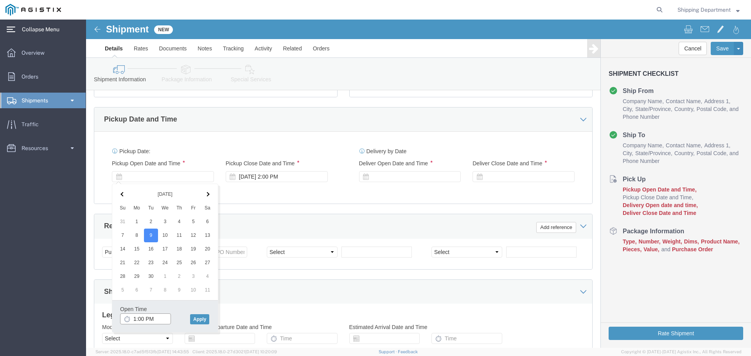
click input "1:00 PM"
click input "08:00 PM"
type input "8:00 AM"
click button "Apply"
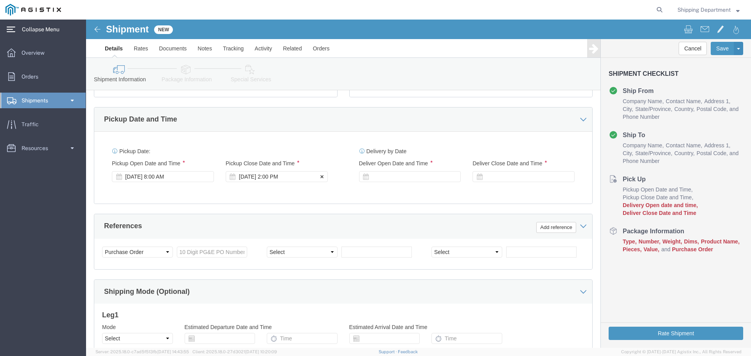
click div "[DATE] 2:00 PM"
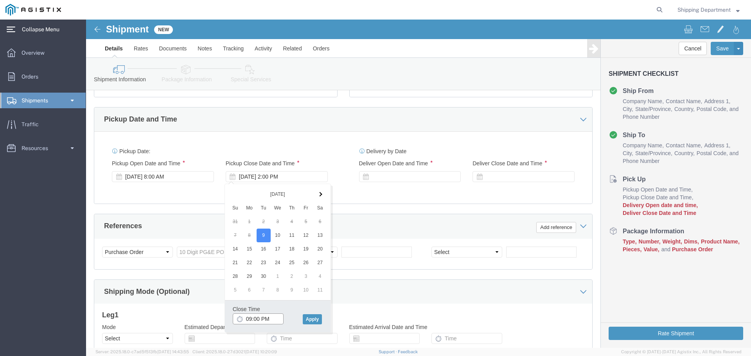
click input "09:00 PM"
type input "9:00 AM"
click button "Apply"
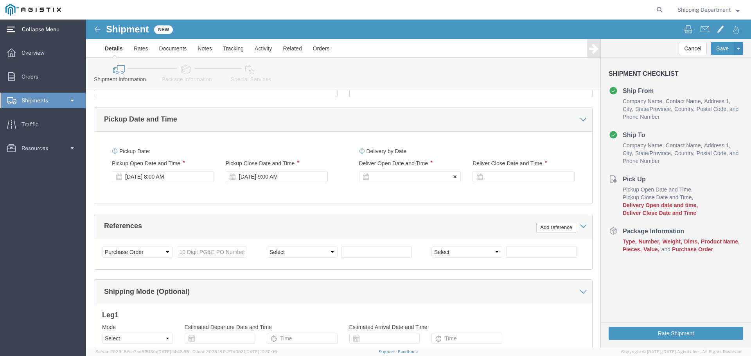
click div
click input "10:00 PM"
type input "10:00 AM"
click button "Apply"
click div
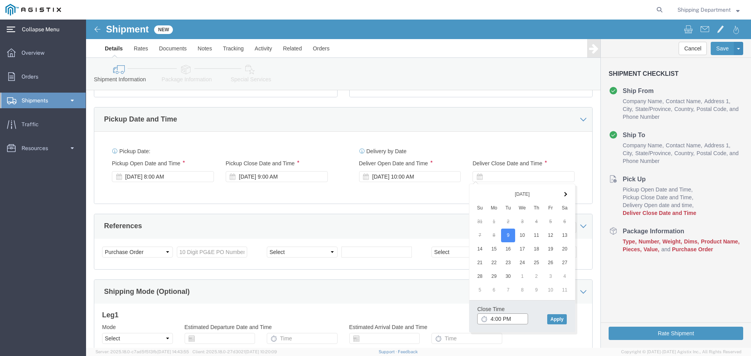
click input "4:00 PM"
type input "11:00 PM"
click button "Apply"
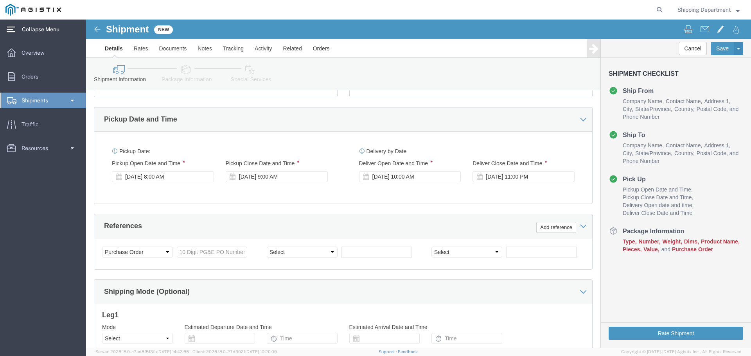
scroll to position [391, 0]
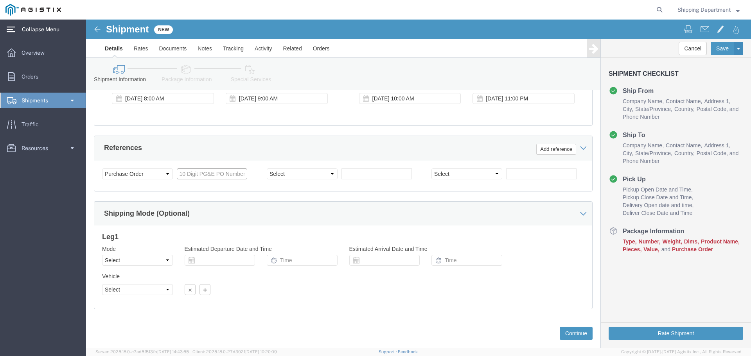
click input "text"
type input "3501407600"
click select "Select Account Type Activity ID Airline Appointment Number ASN Batch Request # …"
select select "PURCHORD"
click select "Select Account Type Activity ID Airline Appointment Number ASN Batch Request # …"
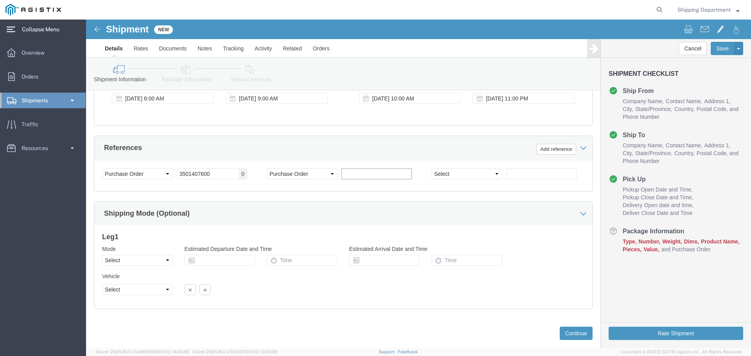
click input "text"
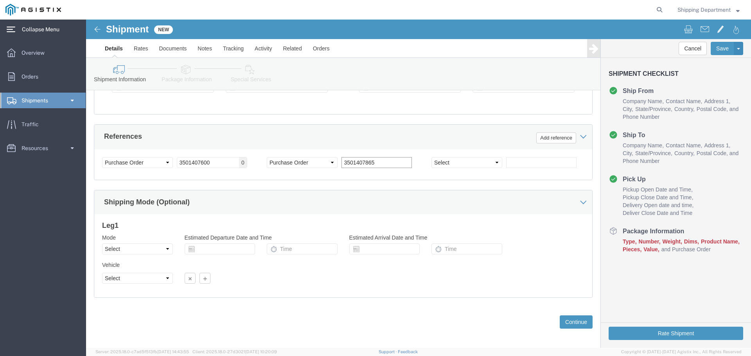
scroll to position [407, 0]
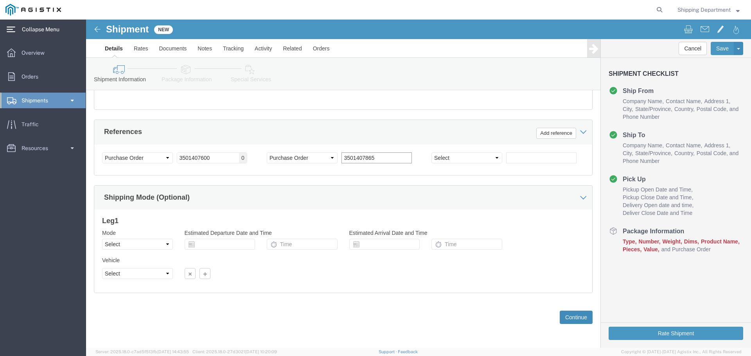
type input "3501407865"
click button "Continue"
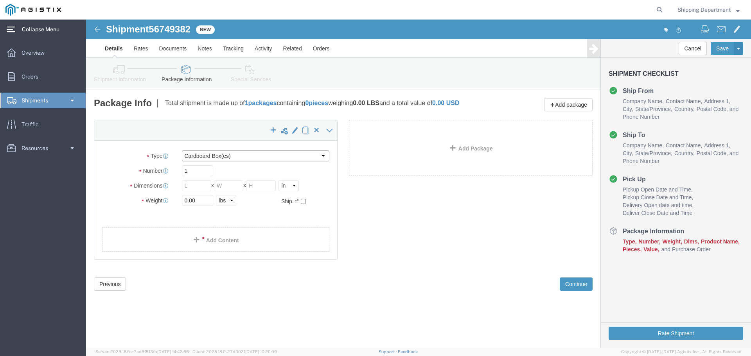
click select "Select Bulk Bundle(s) Cardboard Box(es) Carton(s) Crate(s) Drum(s) (Fiberboard)…"
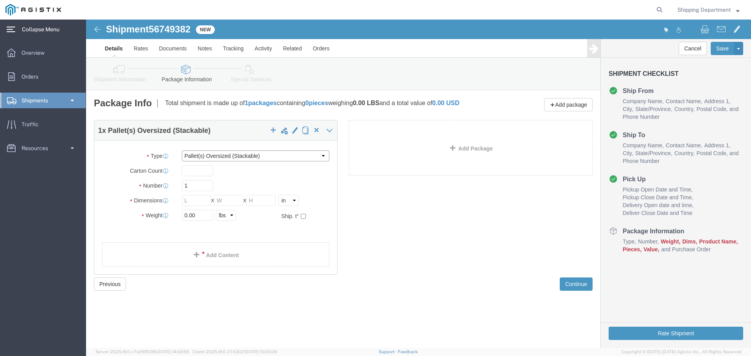
click select "Select Bulk Bundle(s) Cardboard Box(es) Carton(s) Crate(s) Drum(s) (Fiberboard)…"
select select "PSNS"
click select "Select Bulk Bundle(s) Cardboard Box(es) Carton(s) Crate(s) Drum(s) (Fiberboard)…"
drag, startPoint x: 111, startPoint y: 174, endPoint x: 91, endPoint y: 173, distance: 20.0
click div "1"
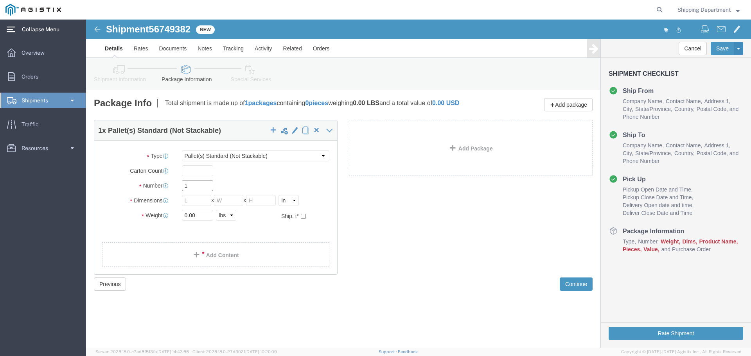
type input "6"
type input "10"
click input "text"
type input "96"
type input "48"
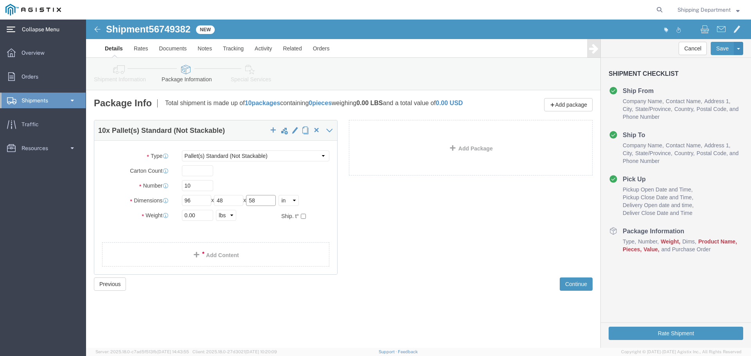
type input "58"
drag, startPoint x: 125, startPoint y: 203, endPoint x: 59, endPoint y: 202, distance: 65.3
click div "Weight 0.00 Select kgs lbs Ship. t°"
type input "16000"
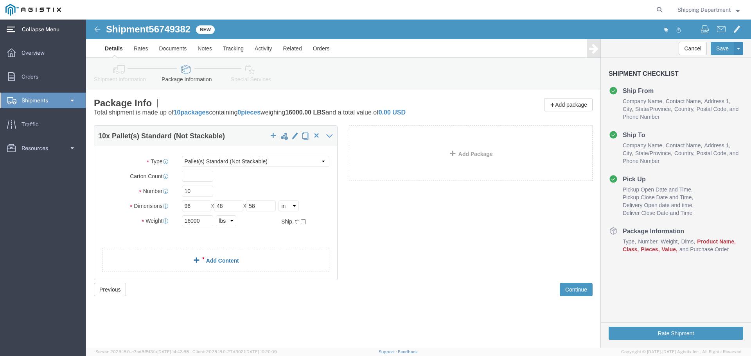
click link "Add Content"
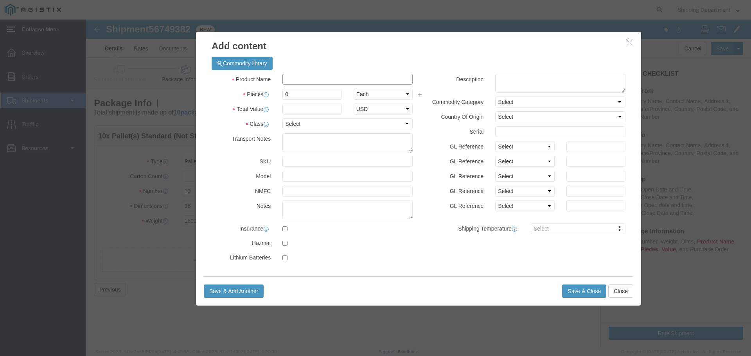
click input "text"
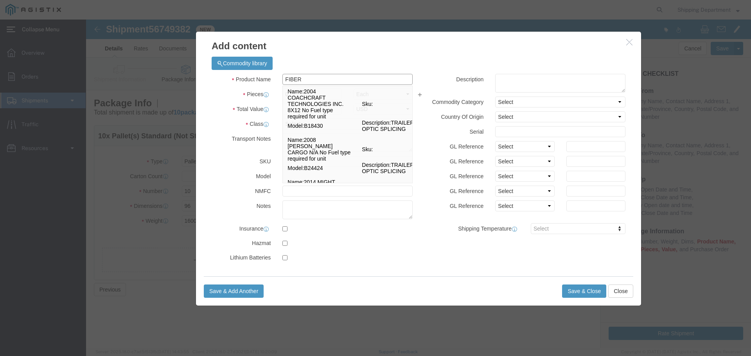
type input "FIBERG"
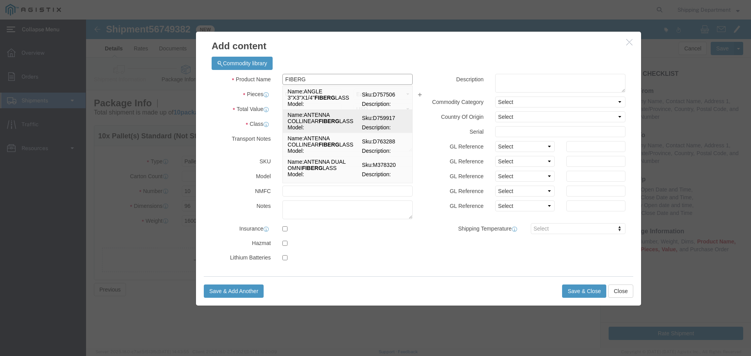
scroll to position [39, 0]
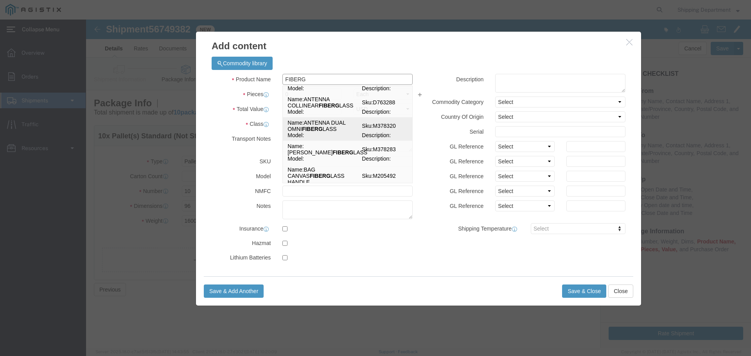
click td "Name: ANTENNA DUAL OMNI FIBERG LASS"
select select
select select "USD"
type input "ANTENNA DUAL OMNI FIBERGLASS"
type input "M378320"
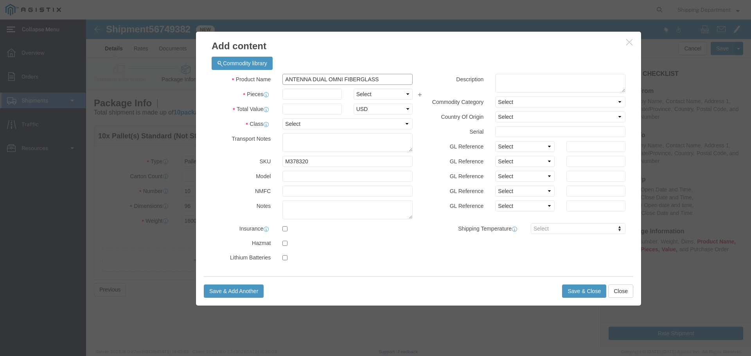
type input "ANTENNA DUAL OMNI FIBERGLASS"
drag, startPoint x: 226, startPoint y: 138, endPoint x: 172, endPoint y: 141, distance: 54.4
click div "SKU M378320"
type input "M150591"
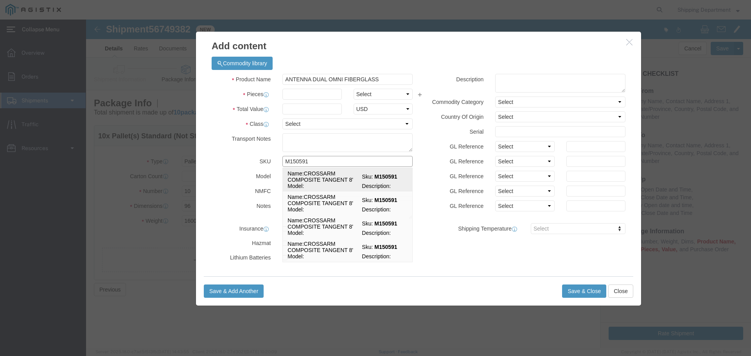
click td "Name: CROSSARM COMPOSITE TANGENT 8'"
type input "CROSSARM COMPOSITE TANGENT 8'"
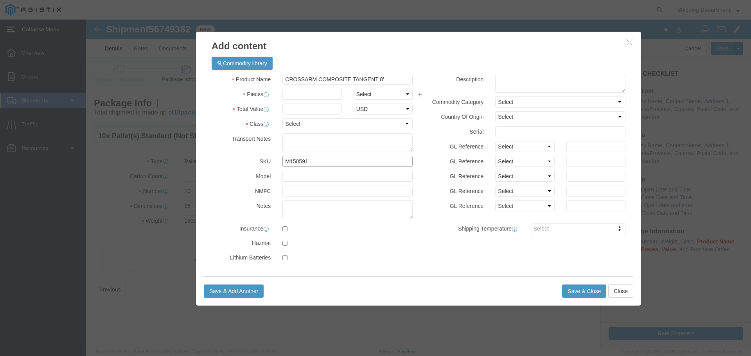
type input "M150591"
click input "text"
type input "420"
click input "text"
type input "1"
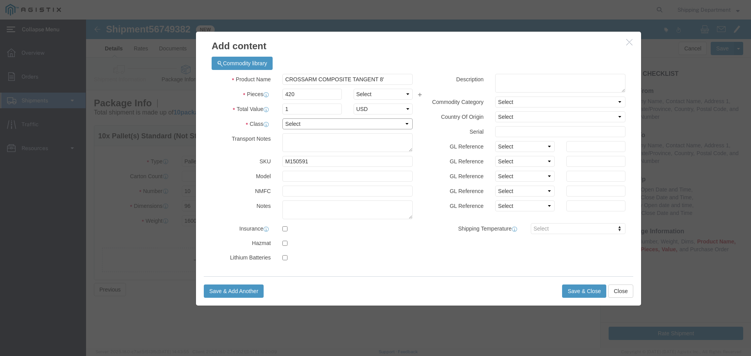
click select "Select 50 55 60 65 70 85 92.5 100 125 175 250 300 400"
select select "50"
click select "Select 50 55 60 65 70 85 92.5 100 125 175 250 300 400"
click button "Save & Close"
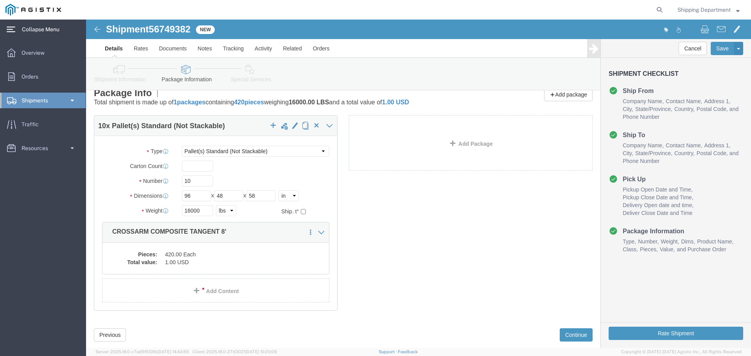
scroll to position [28, 0]
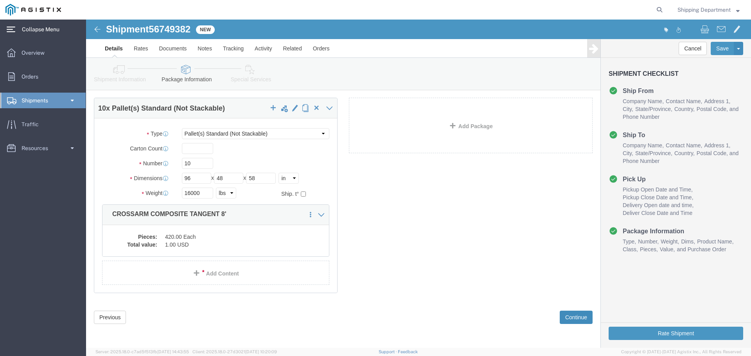
click button "Continue"
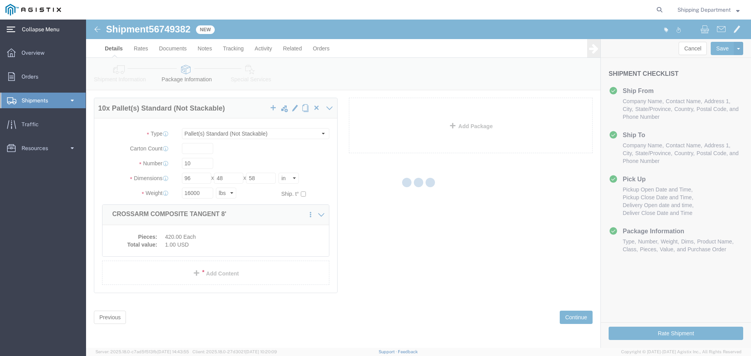
select select
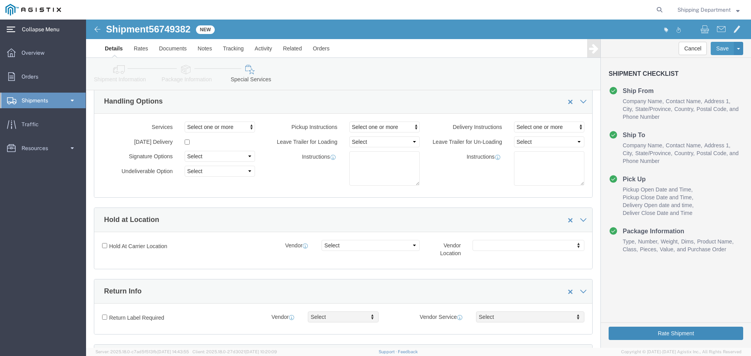
click button "Rate Shipment"
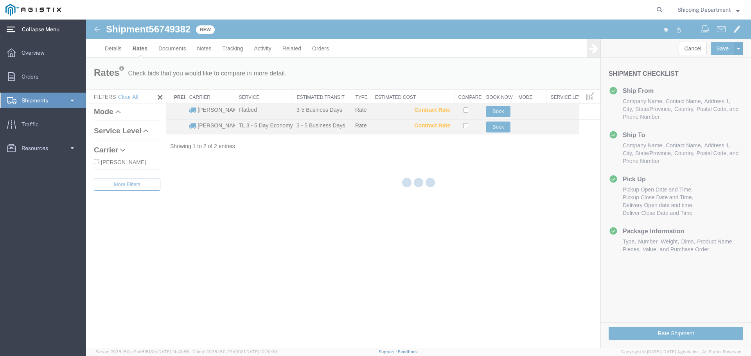
scroll to position [0, 0]
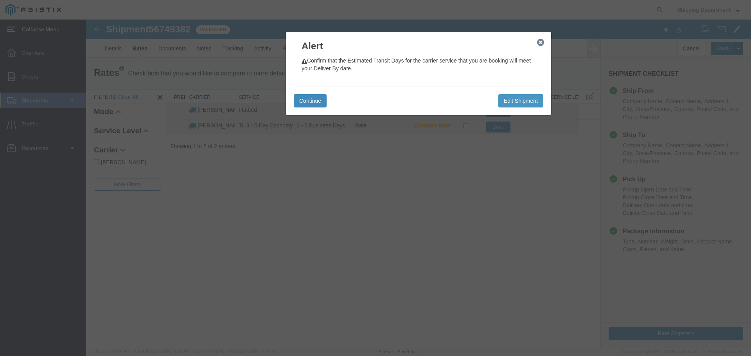
click at [318, 103] on button "Continue" at bounding box center [310, 100] width 33 height 13
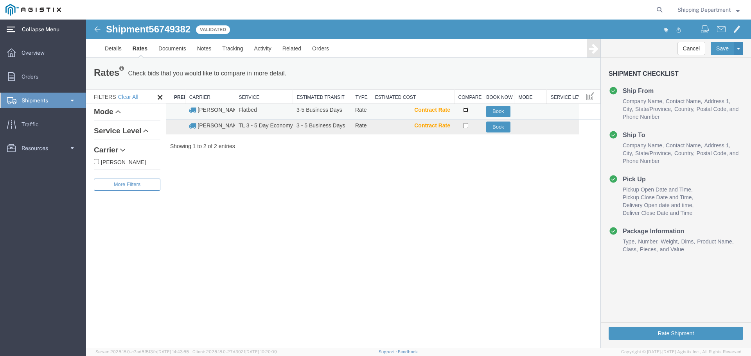
click at [463, 109] on input "checkbox" at bounding box center [465, 110] width 5 height 5
checkbox input "true"
click at [500, 109] on button "Book" at bounding box center [498, 111] width 24 height 11
